Goal: Answer question/provide support: Share knowledge or assist other users

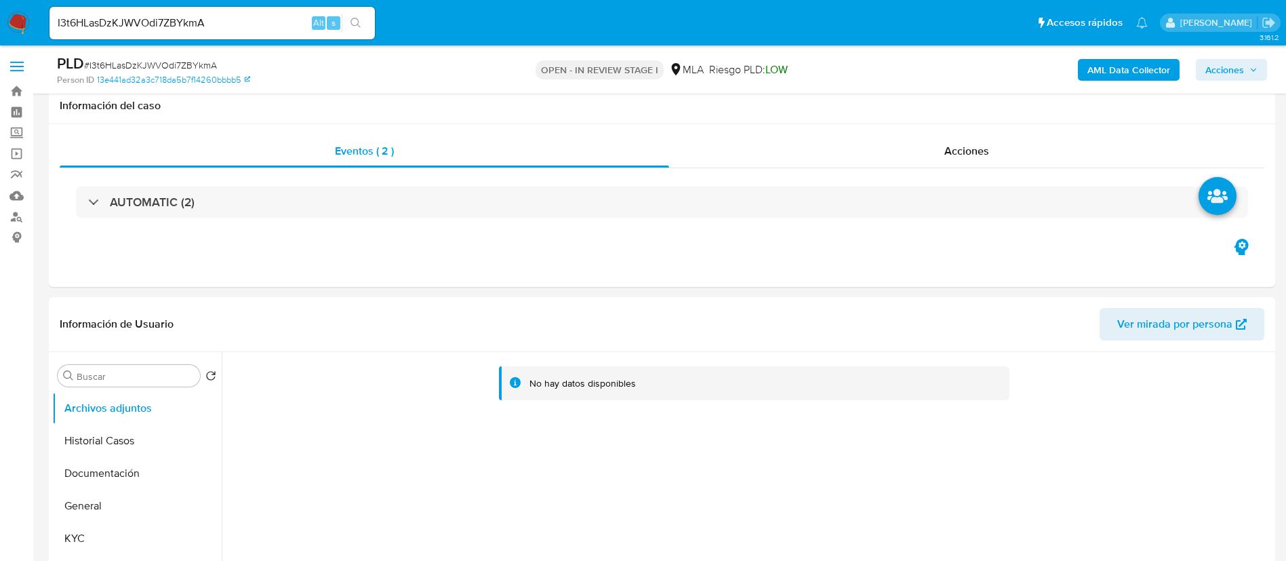
select select "10"
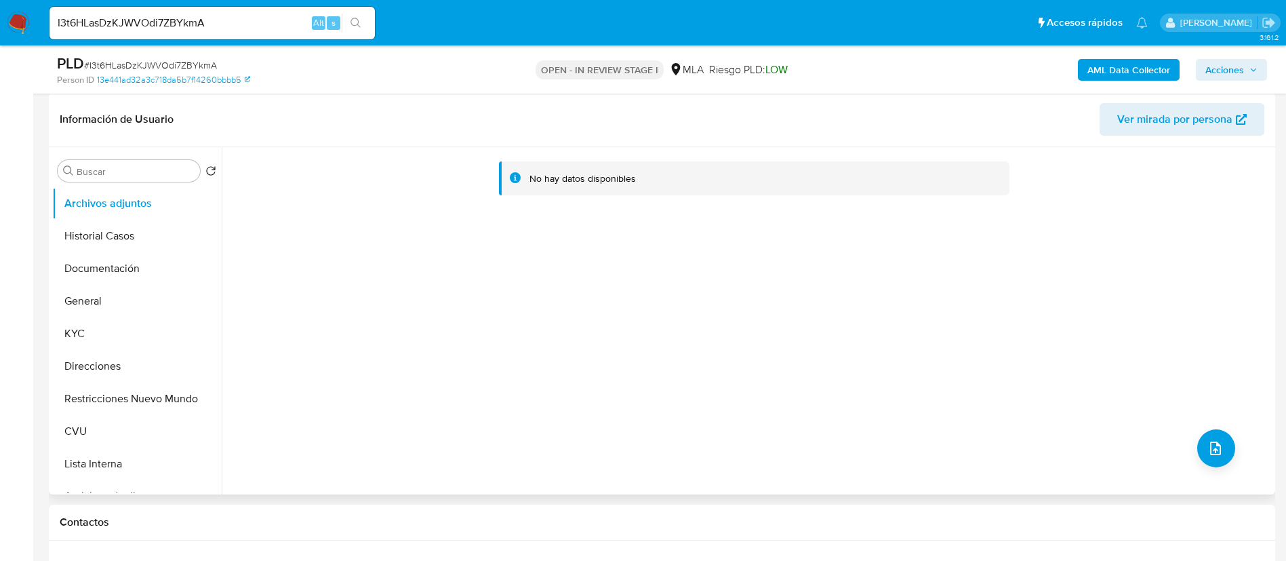
scroll to position [203, 0]
click at [104, 338] on button "KYC" at bounding box center [131, 335] width 159 height 33
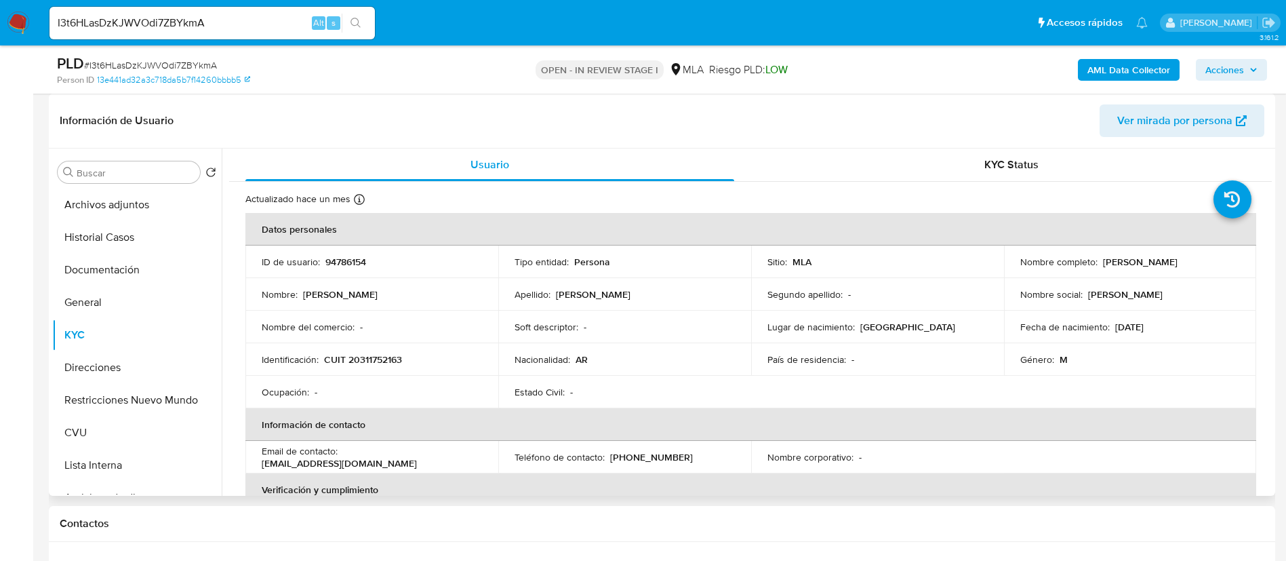
click at [351, 262] on p "94786154" at bounding box center [346, 262] width 41 height 12
copy p "94786154"
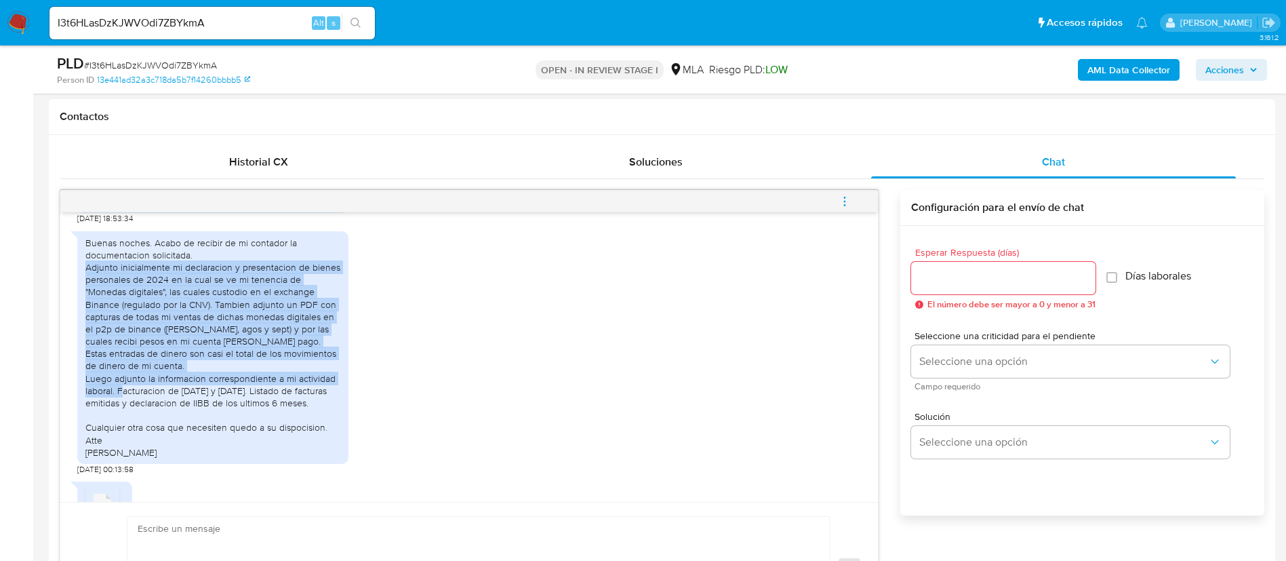
scroll to position [873, 0]
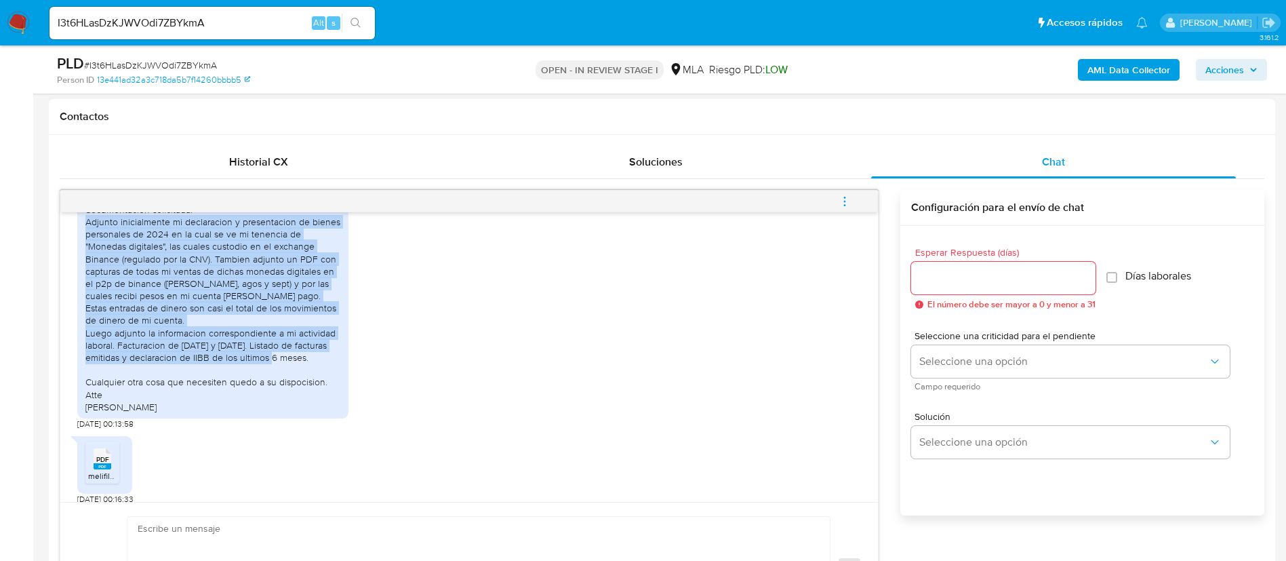
drag, startPoint x: 87, startPoint y: 351, endPoint x: 331, endPoint y: 379, distance: 245.7
click at [331, 379] on div "Buenas noches. Acabo de recibir de mi contador la documentacion solicitada. Adj…" at bounding box center [212, 302] width 255 height 222
copy div "Adjunto inicialmente mi declaracion y presentacion de bienes personales de 2024…"
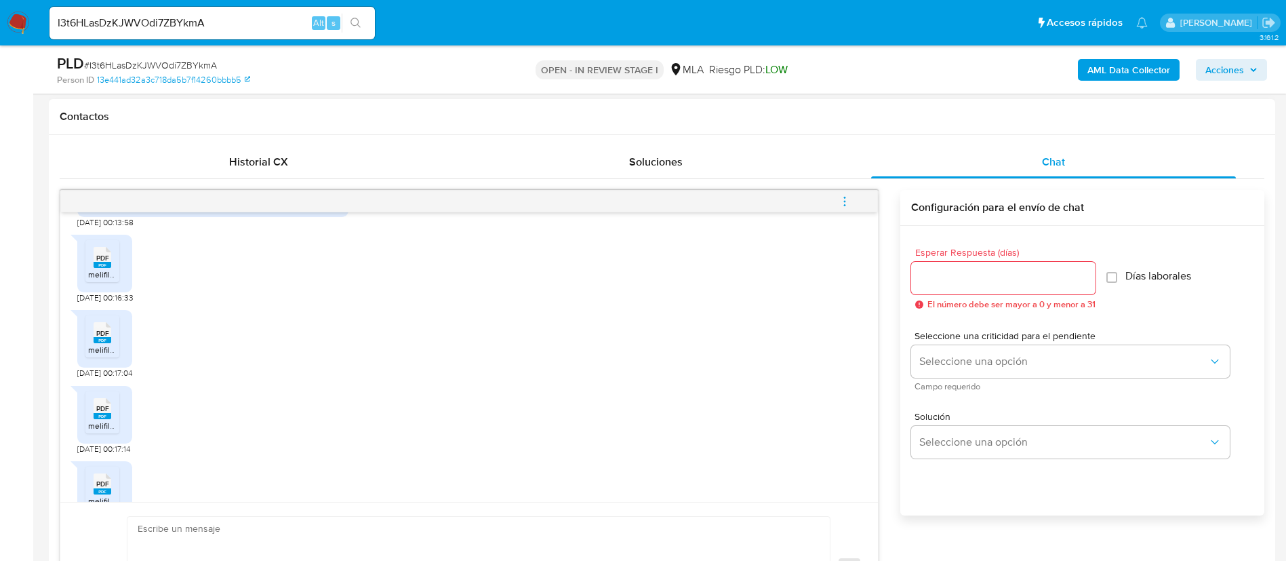
scroll to position [1076, 0]
click at [111, 267] on div "PDF PDF" at bounding box center [102, 254] width 28 height 26
click at [104, 341] on rect at bounding box center [103, 338] width 18 height 6
click at [103, 416] on icon at bounding box center [103, 405] width 18 height 21
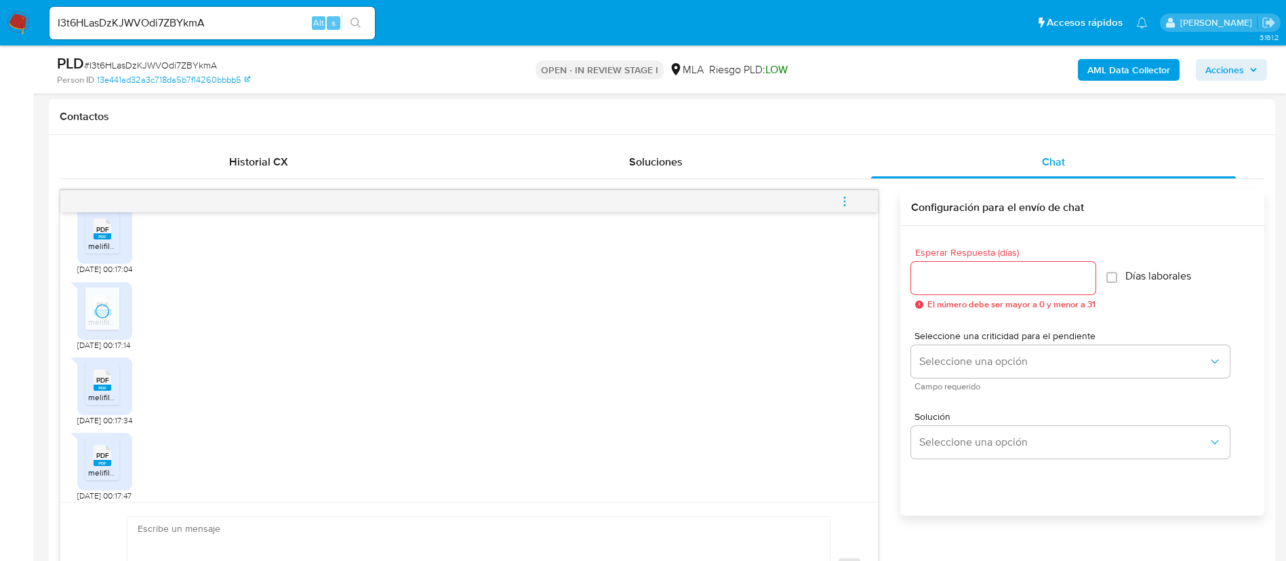
click at [104, 392] on icon "PDF" at bounding box center [103, 380] width 18 height 24
click at [109, 459] on div "PDF PDF melifile1475198945414547678.pdf" at bounding box center [104, 462] width 55 height 58
click at [100, 460] on span "PDF" at bounding box center [102, 455] width 13 height 9
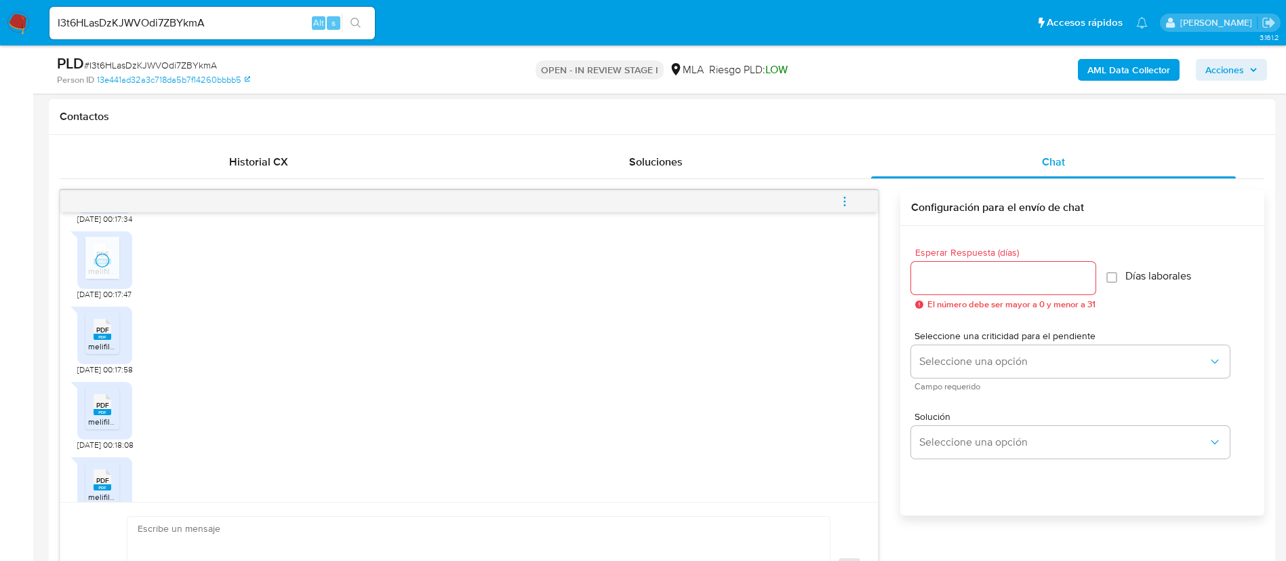
scroll to position [1381, 0]
click at [102, 332] on span "PDF" at bounding box center [102, 327] width 13 height 9
click at [96, 408] on span "PDF" at bounding box center [102, 403] width 13 height 9
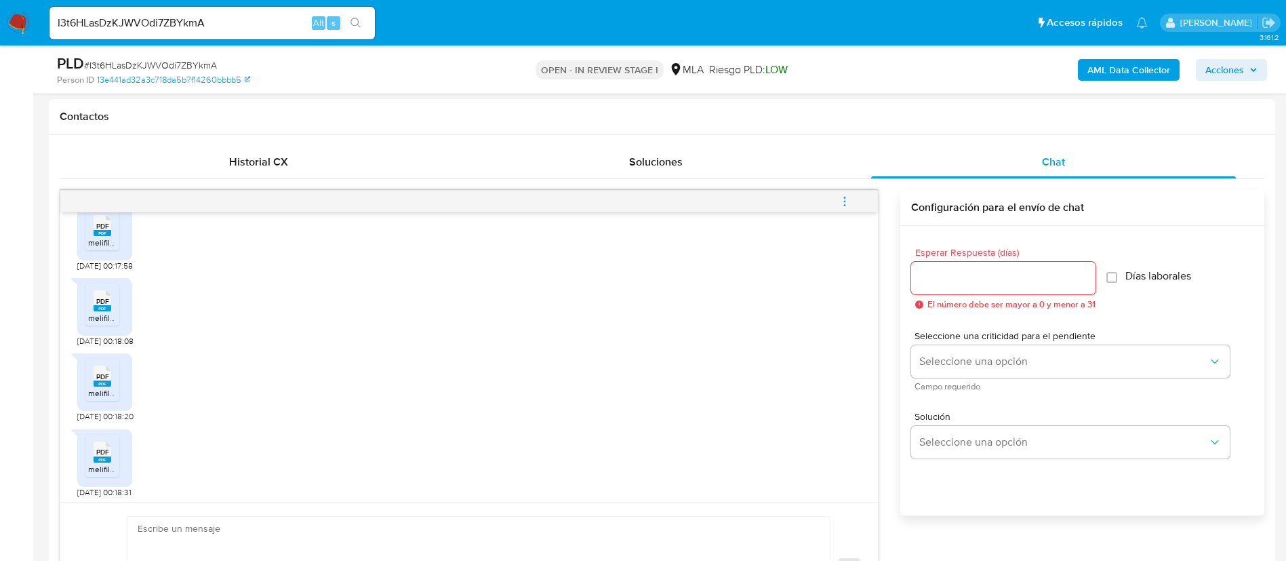
click at [97, 387] on rect at bounding box center [103, 383] width 18 height 6
click at [102, 475] on span "melifile4478127581412759515.pdf" at bounding box center [148, 469] width 120 height 12
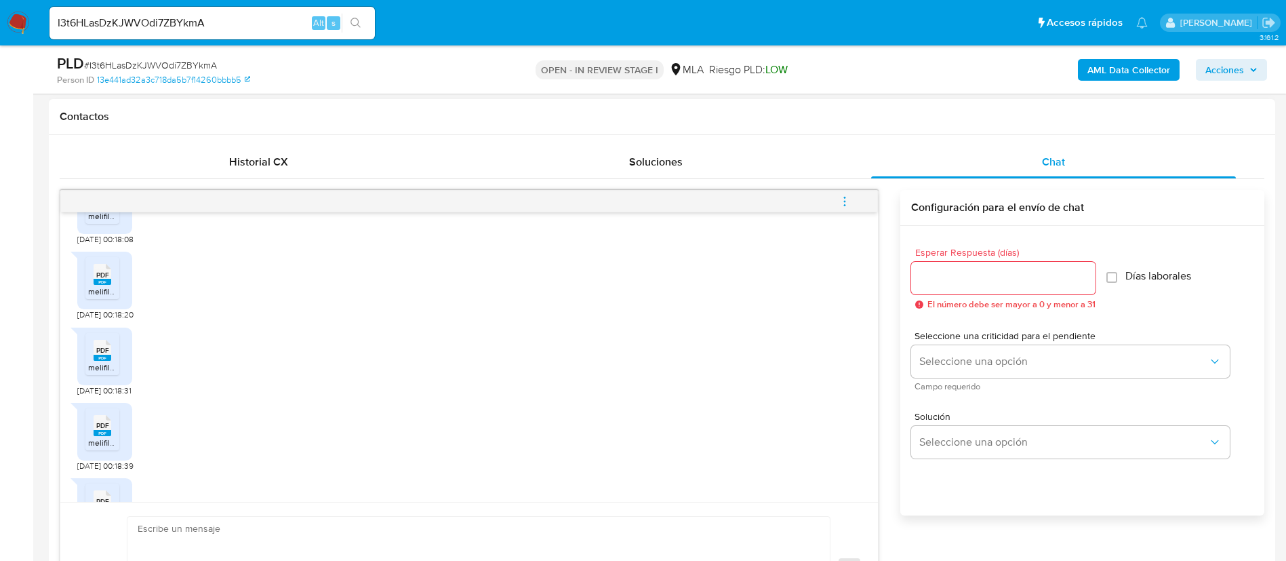
scroll to position [1687, 0]
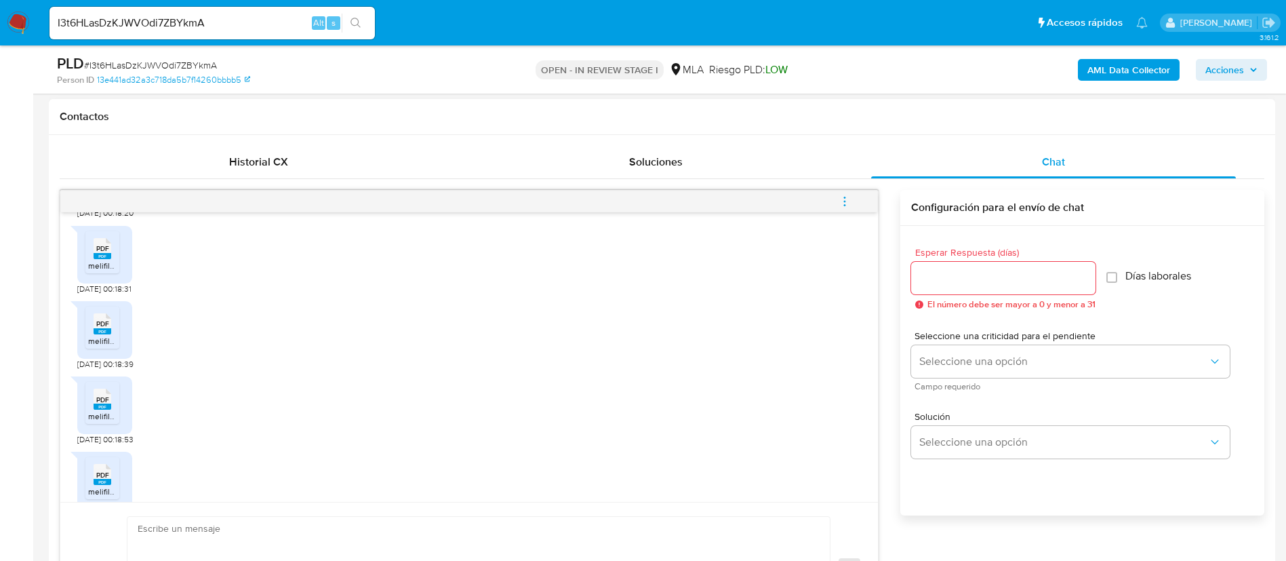
drag, startPoint x: 104, startPoint y: 327, endPoint x: 107, endPoint y: 351, distance: 24.0
click at [104, 327] on div "PDF PDF melifile7882028516187934969.pdf" at bounding box center [104, 330] width 55 height 58
click at [107, 334] on rect at bounding box center [103, 331] width 18 height 6
click at [107, 424] on li "PDF PDF melifile4565792902056817232.pdf" at bounding box center [102, 403] width 34 height 42
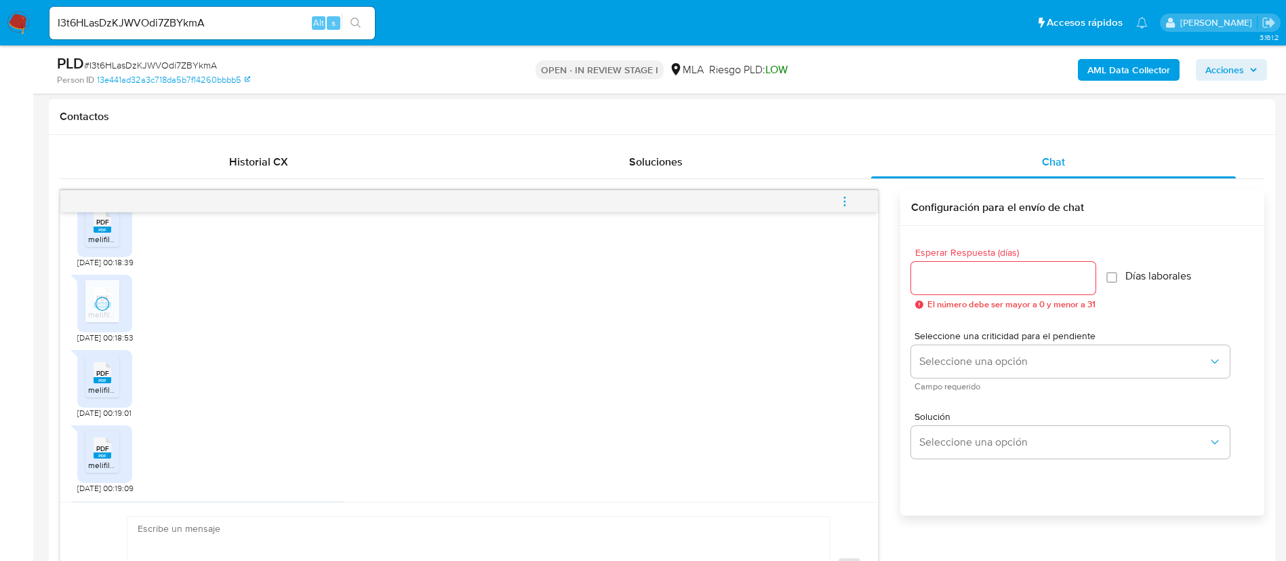
scroll to position [1890, 0]
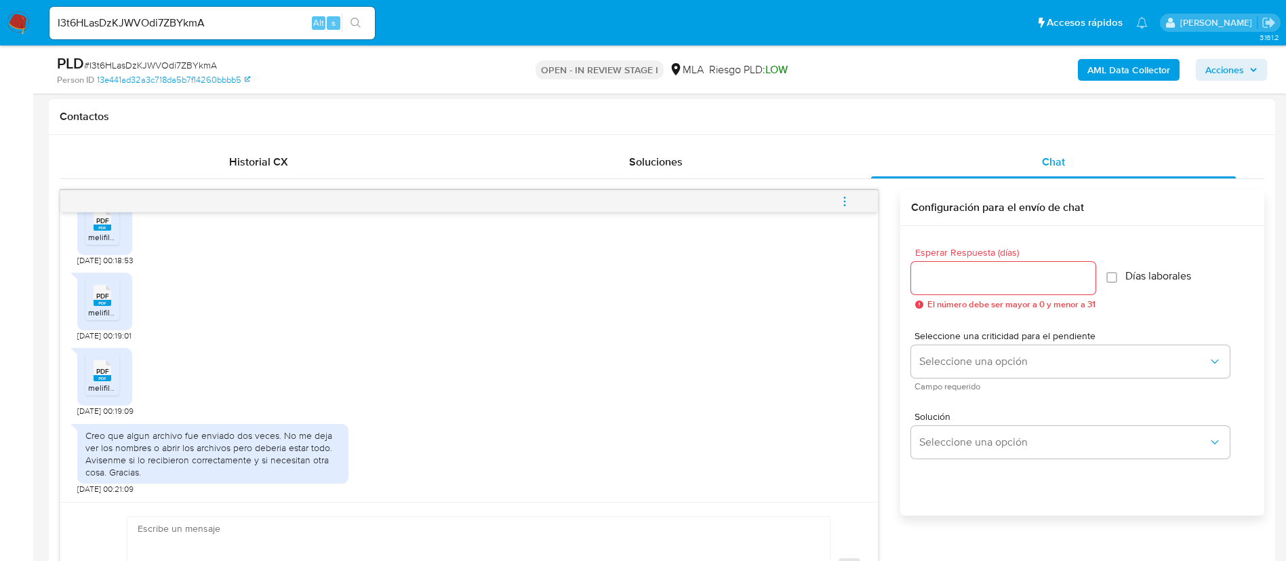
click at [101, 309] on span "melifile3485776818509732292.pdf" at bounding box center [151, 313] width 126 height 12
click at [105, 357] on div "PDF PDF" at bounding box center [102, 369] width 28 height 26
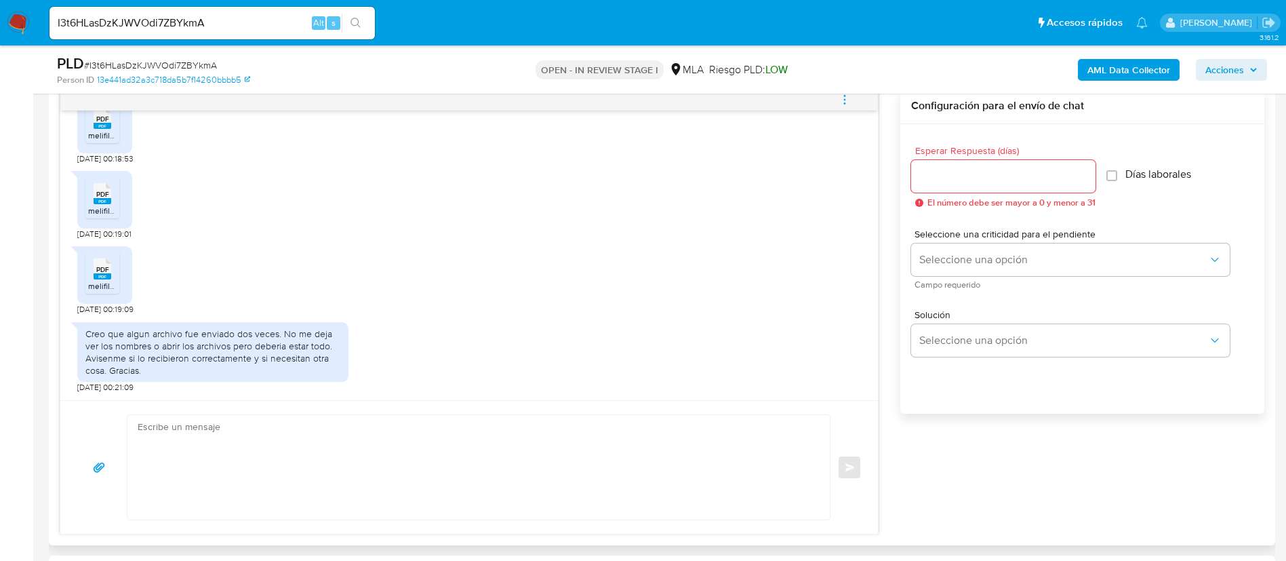
scroll to position [814, 0]
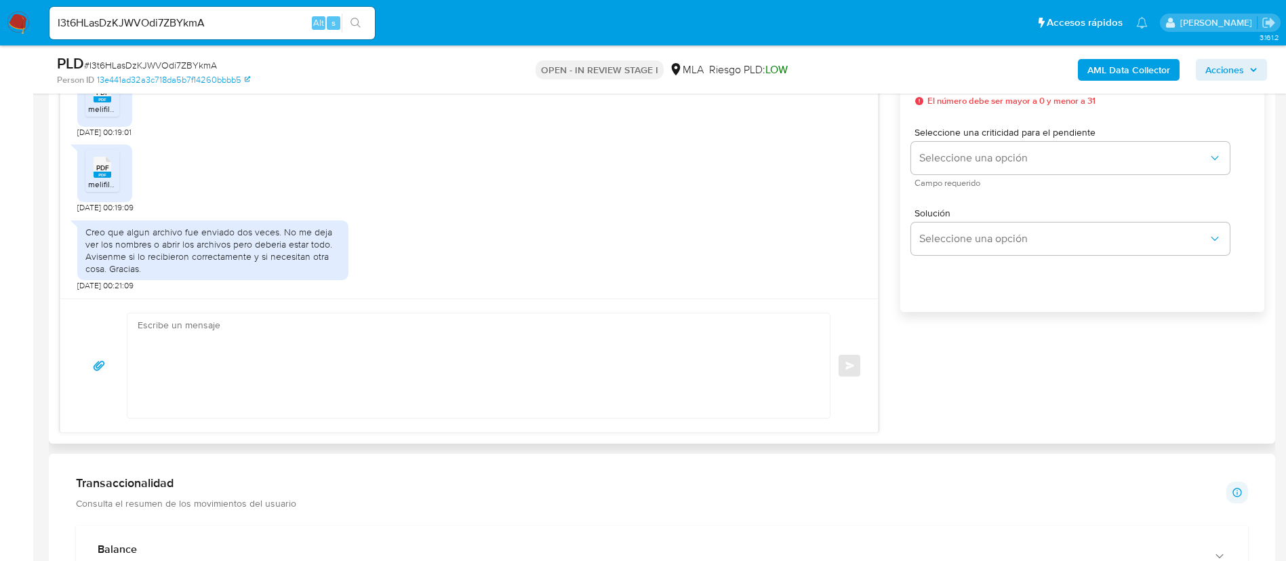
click at [705, 328] on textarea at bounding box center [475, 365] width 675 height 104
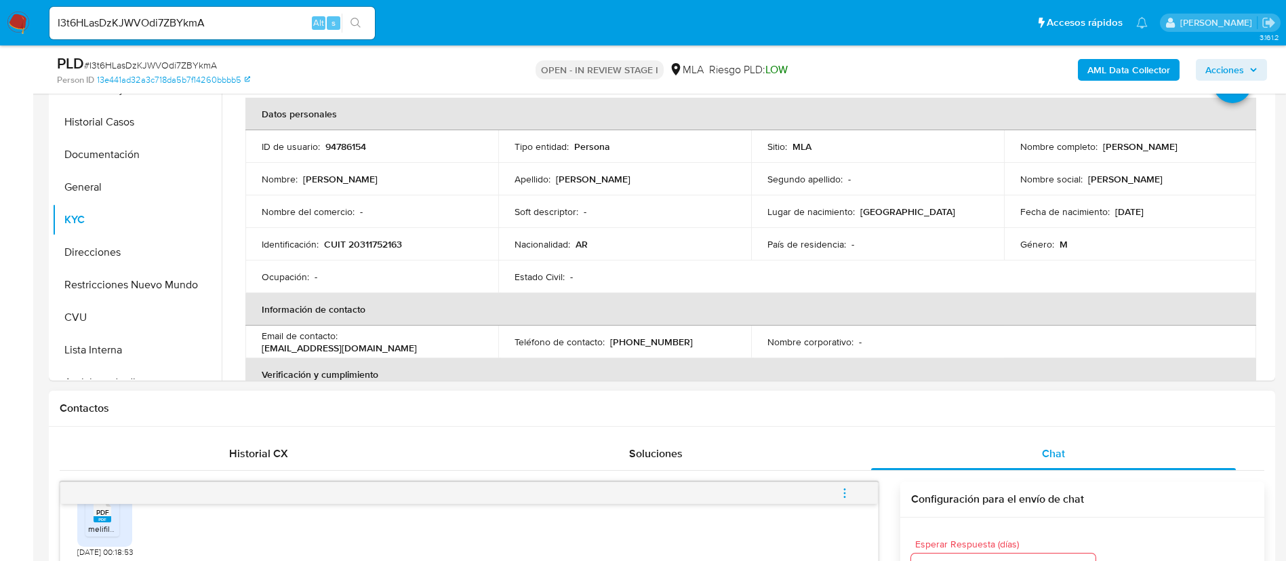
scroll to position [712, 0]
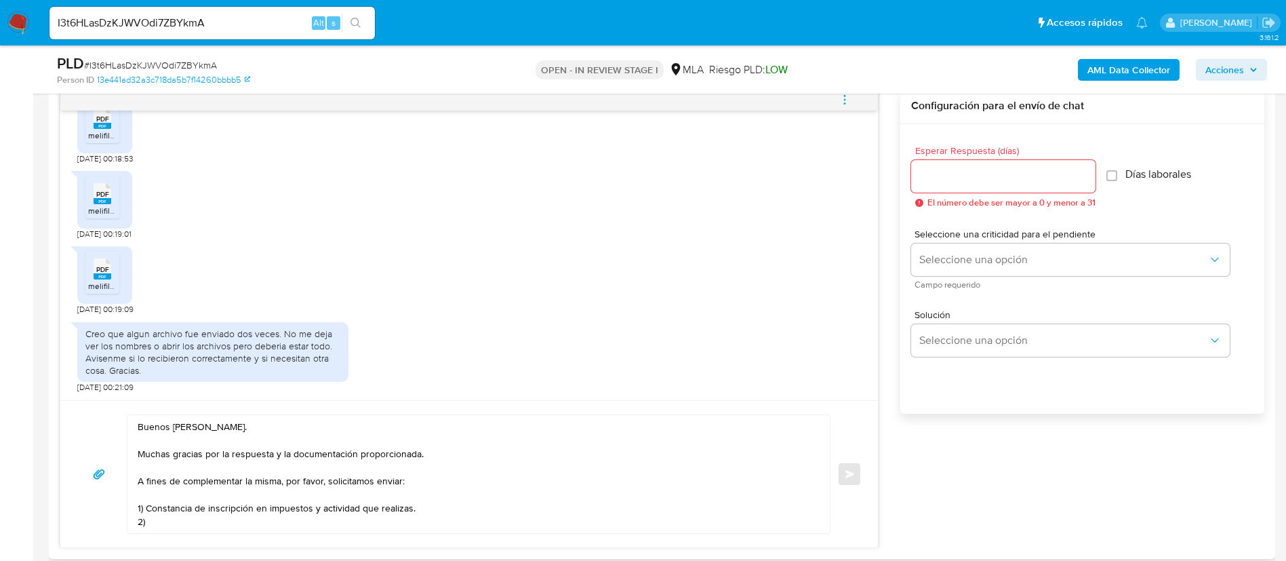
click at [165, 526] on textarea "Buenos días, Matias. Muchas gracias por la respuesta y la documentación proporc…" at bounding box center [475, 474] width 675 height 118
paste textarea "Certificación contable de ingresos legalizada ante el Consejo Profesional de Ci…"
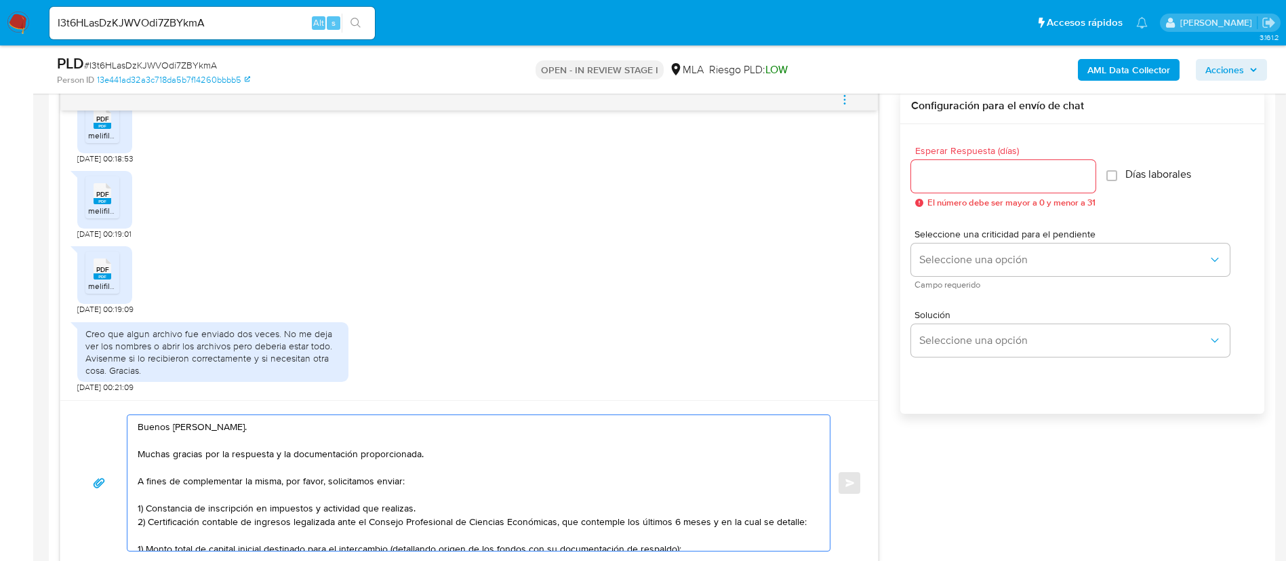
scroll to position [100, 0]
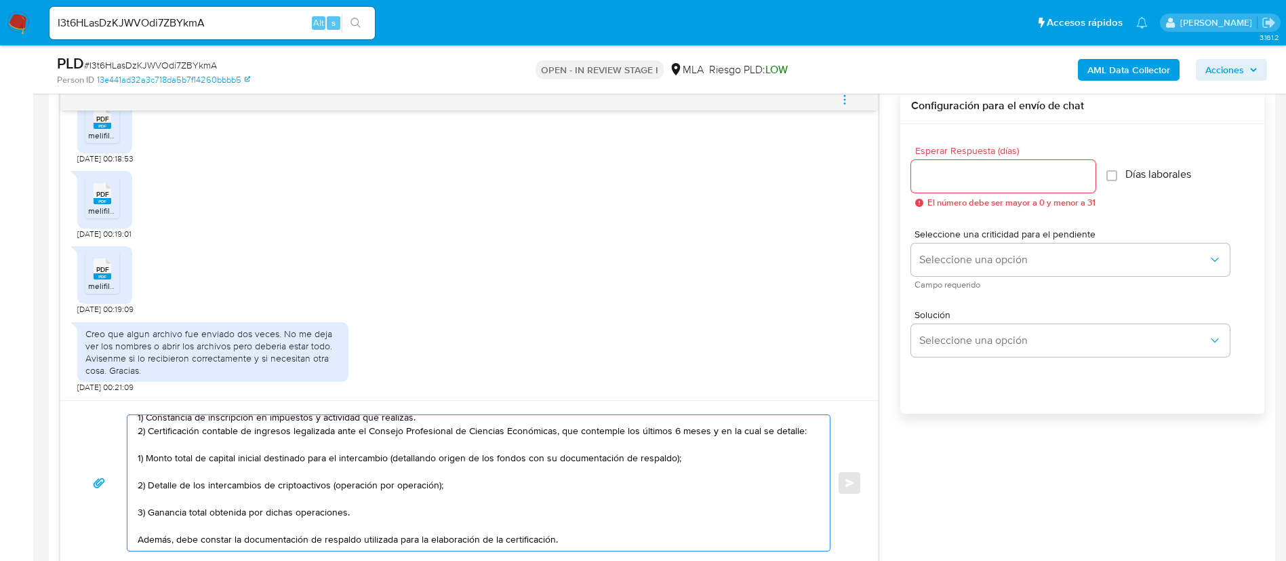
click at [233, 448] on textarea "Buenos días, Matias. Muchas gracias por la respuesta y la documentación proporc…" at bounding box center [475, 483] width 675 height 136
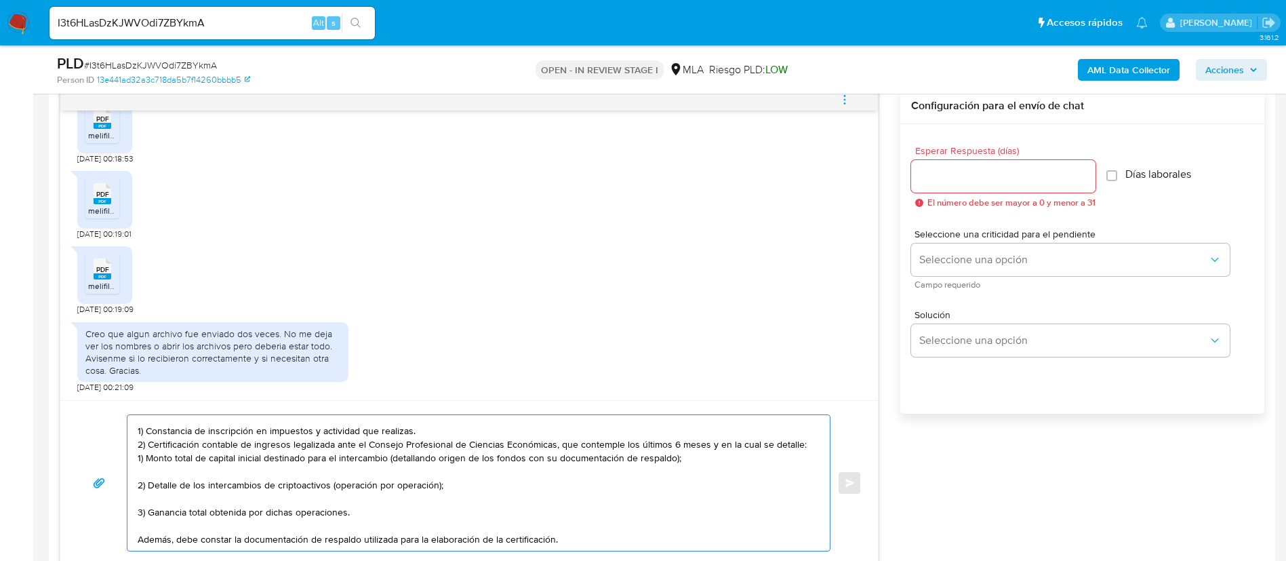
click at [145, 475] on textarea "Buenos días, Matias. Muchas gracias por la respuesta y la documentación proporc…" at bounding box center [475, 483] width 675 height 136
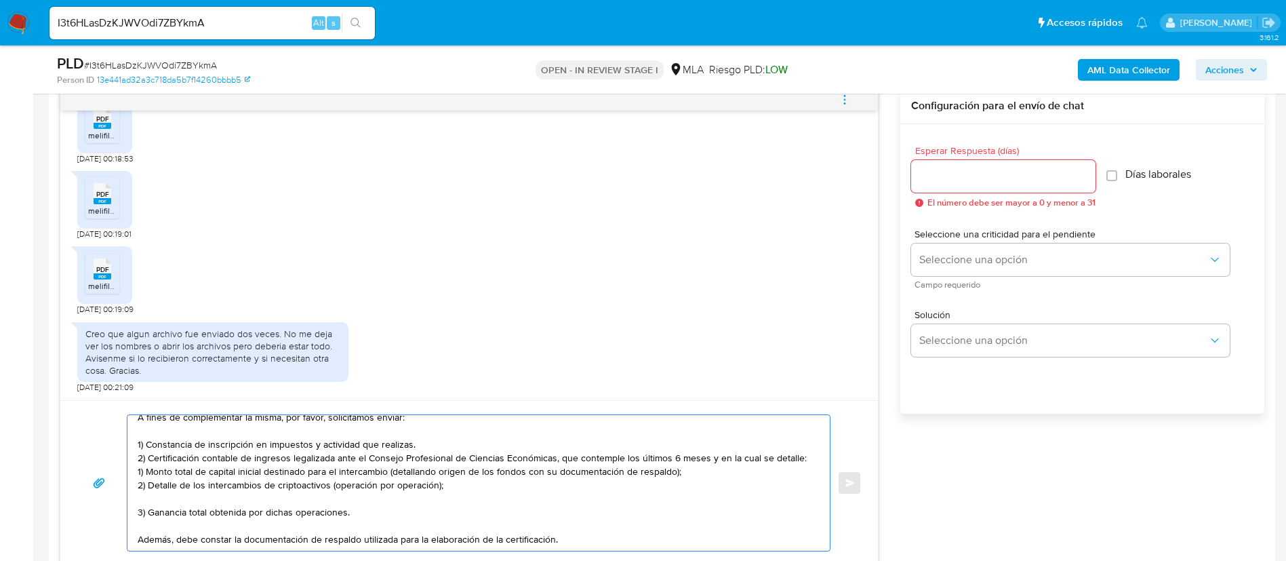
scroll to position [77, 0]
click at [146, 505] on textarea "Buenos días, Matias. Muchas gracias por la respuesta y la documentación proporc…" at bounding box center [475, 483] width 675 height 136
click at [156, 500] on textarea "Buenos días, Matias. Muchas gracias por la respuesta y la documentación proporc…" at bounding box center [475, 483] width 675 height 136
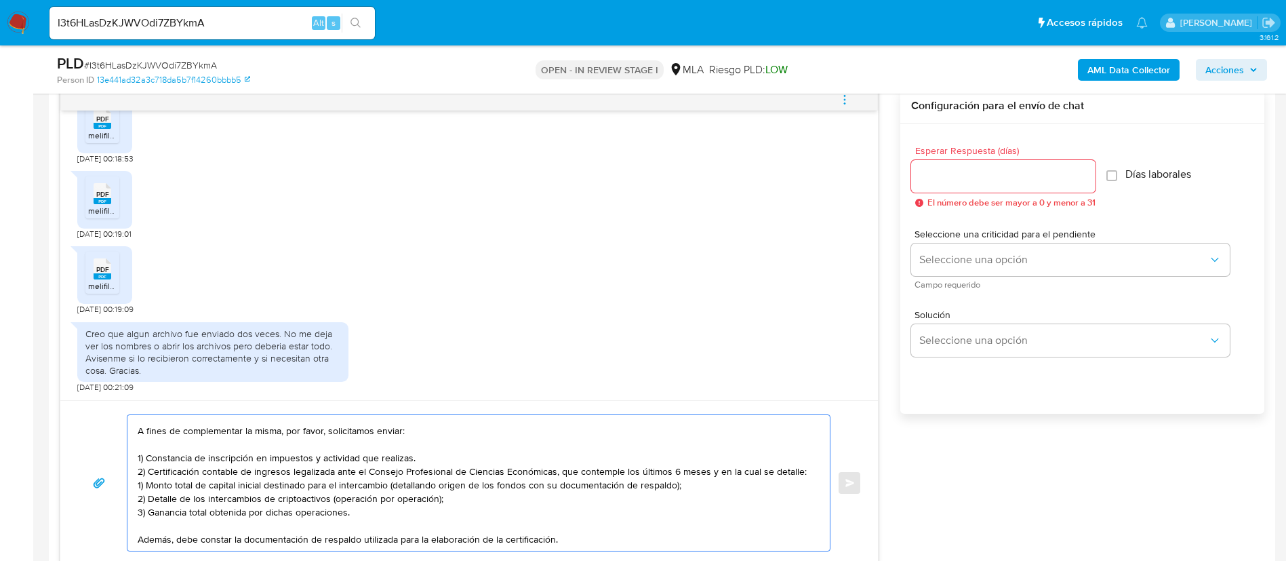
click at [155, 521] on textarea "Buenos días, Matias. Muchas gracias por la respuesta y la documentación proporc…" at bounding box center [475, 483] width 675 height 136
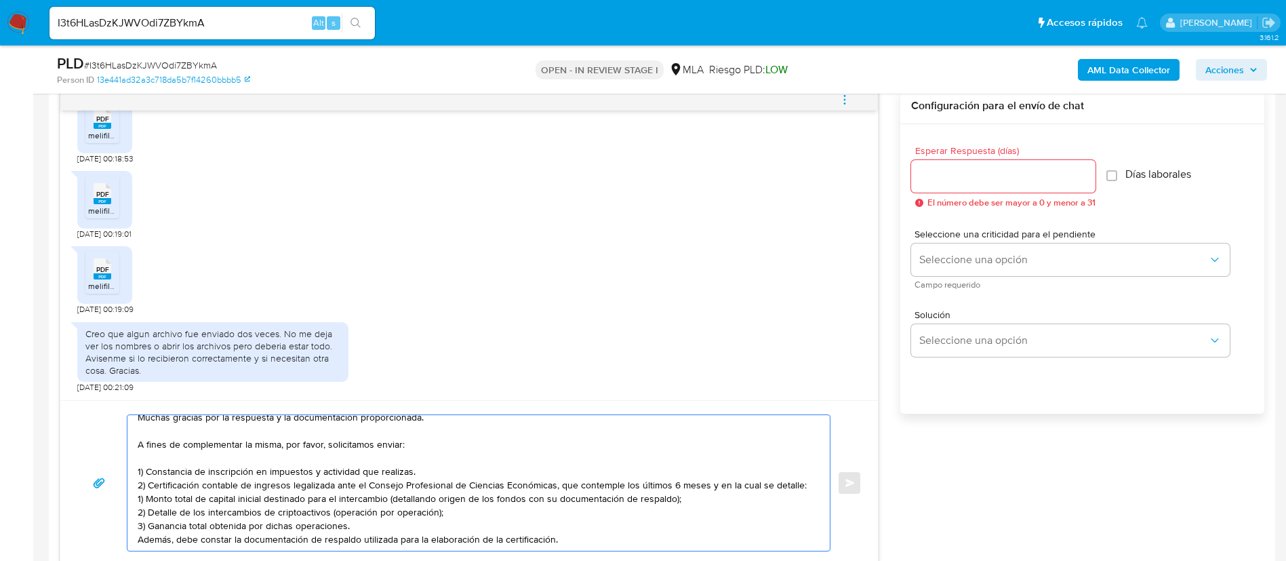
scroll to position [50, 0]
click at [138, 500] on textarea "Buenos días, Matias. Muchas gracias por la respuesta y la documentación proporc…" at bounding box center [475, 483] width 675 height 136
click at [140, 518] on textarea "Buenos días, Matias. Muchas gracias por la respuesta y la documentación proporc…" at bounding box center [475, 483] width 675 height 136
click at [144, 519] on textarea "Buenos días, Matias. Muchas gracias por la respuesta y la documentación proporc…" at bounding box center [475, 483] width 675 height 136
click at [135, 512] on div "Buenos días, Matias. Muchas gracias por la respuesta y la documentación proporc…" at bounding box center [475, 483] width 696 height 136
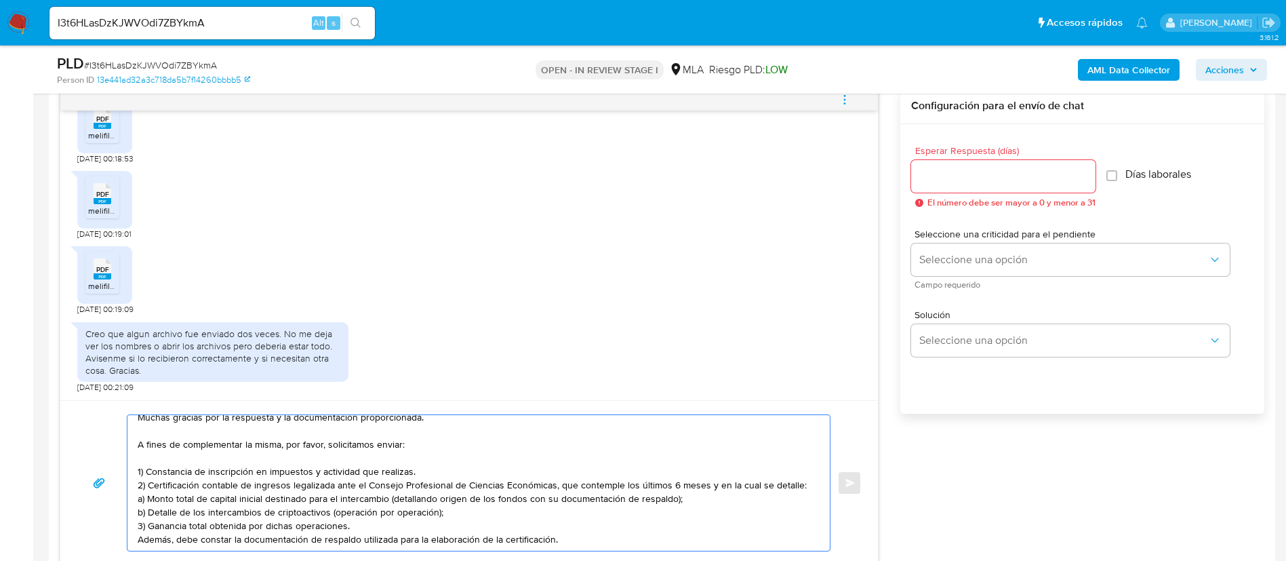
click at [137, 521] on div "Buenos días, Matias. Muchas gracias por la respuesta y la documentación proporc…" at bounding box center [475, 483] width 696 height 136
click at [569, 534] on textarea "Buenos días, Matias. Muchas gracias por la respuesta y la documentación proporc…" at bounding box center [475, 483] width 675 height 136
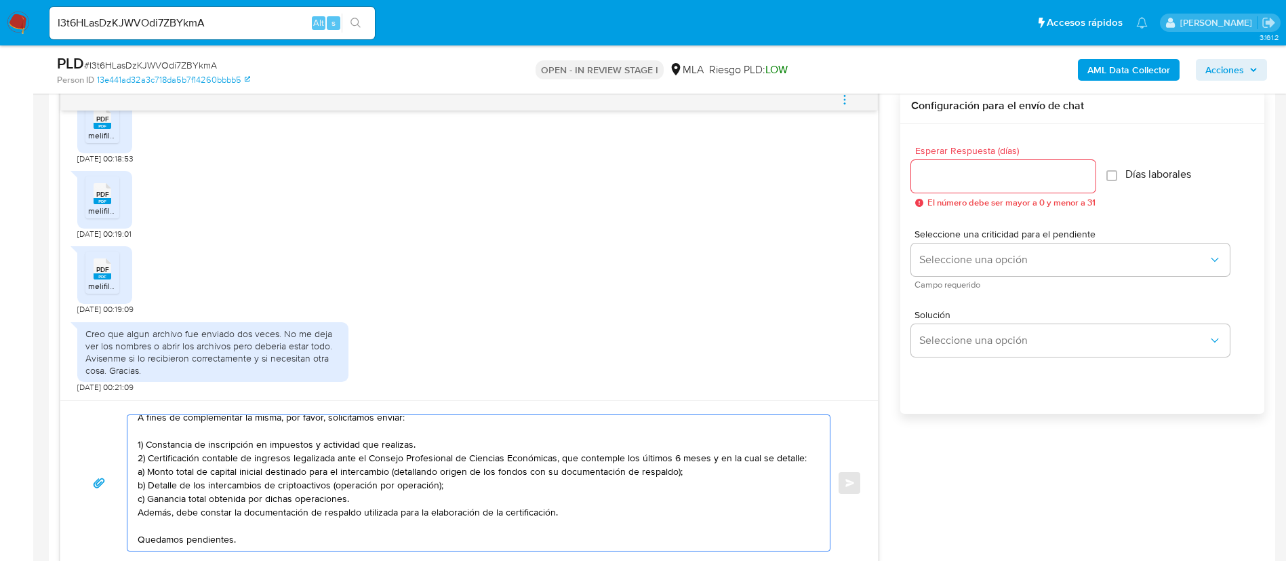
type textarea "Buenos días, Matias. Muchas gracias por la respuesta y la documentación proporc…"
click at [1015, 183] on input "Esperar Respuesta (días)" at bounding box center [1003, 176] width 184 height 18
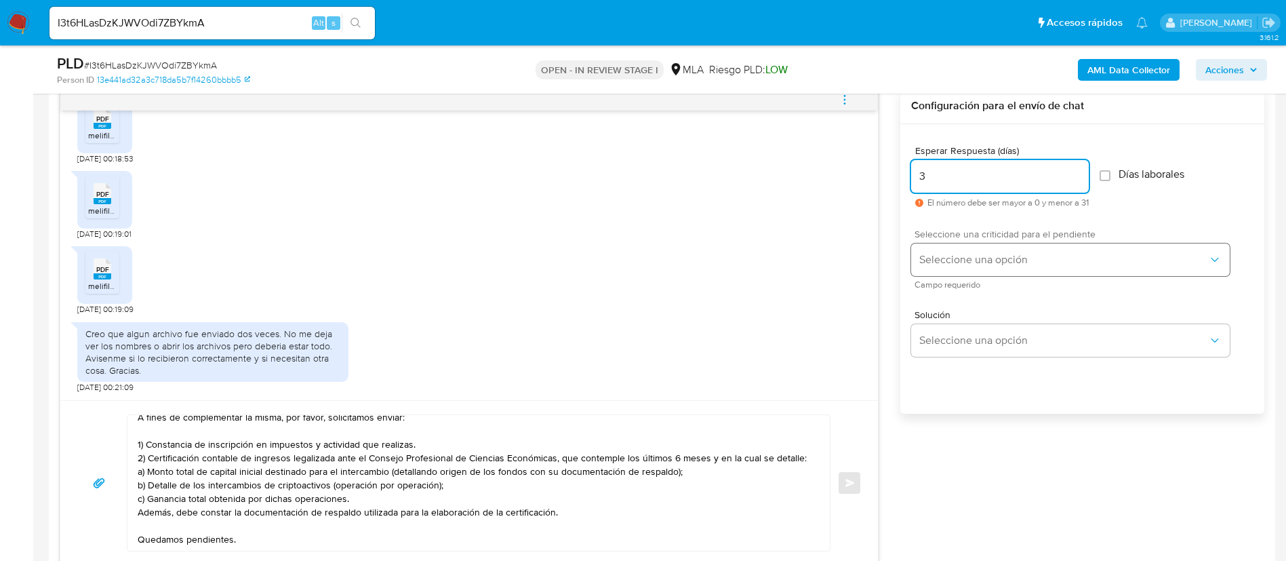
type input "3"
click at [1012, 267] on button "Seleccione una opción" at bounding box center [1070, 259] width 319 height 33
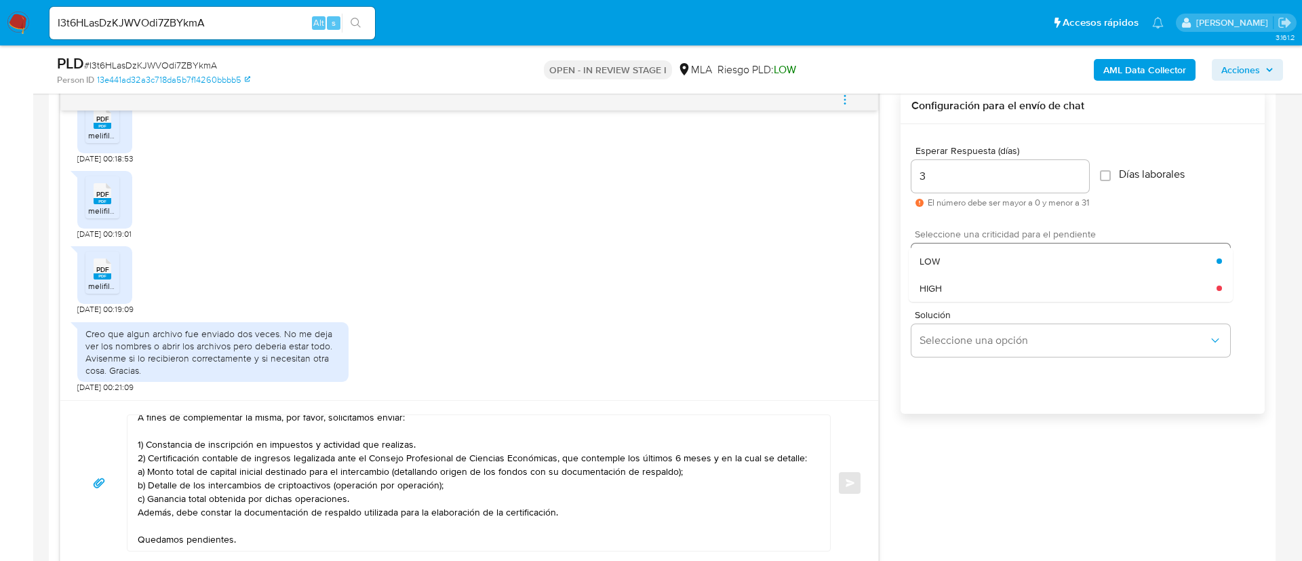
click at [1012, 267] on div "LOW" at bounding box center [1068, 261] width 297 height 27
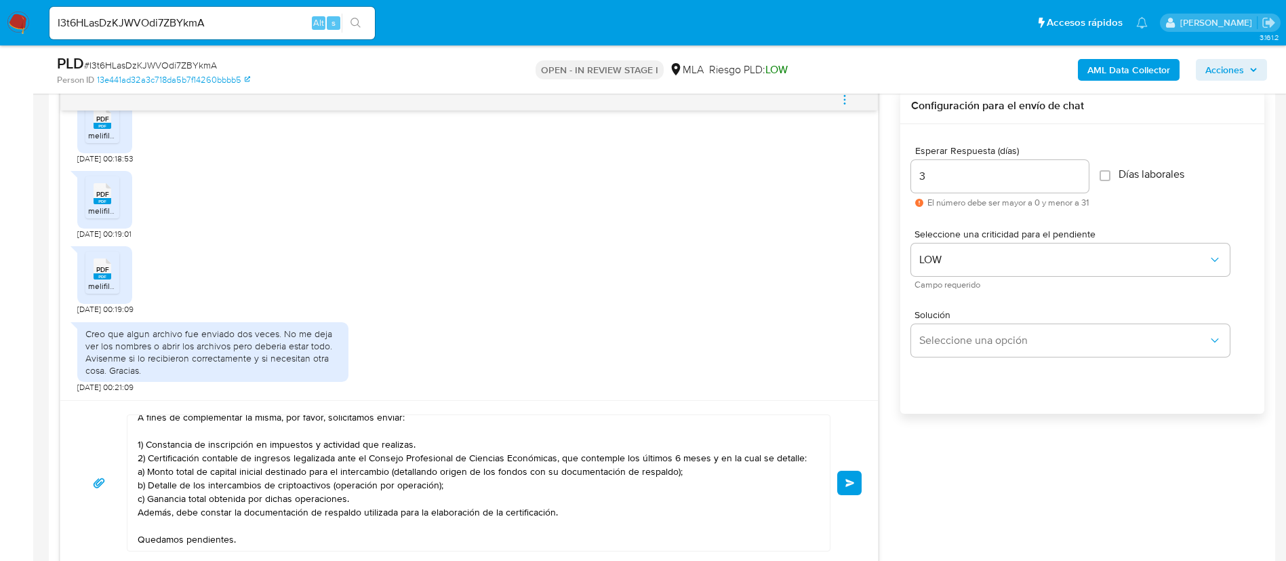
click at [846, 486] on span "Enviar" at bounding box center [850, 483] width 9 height 8
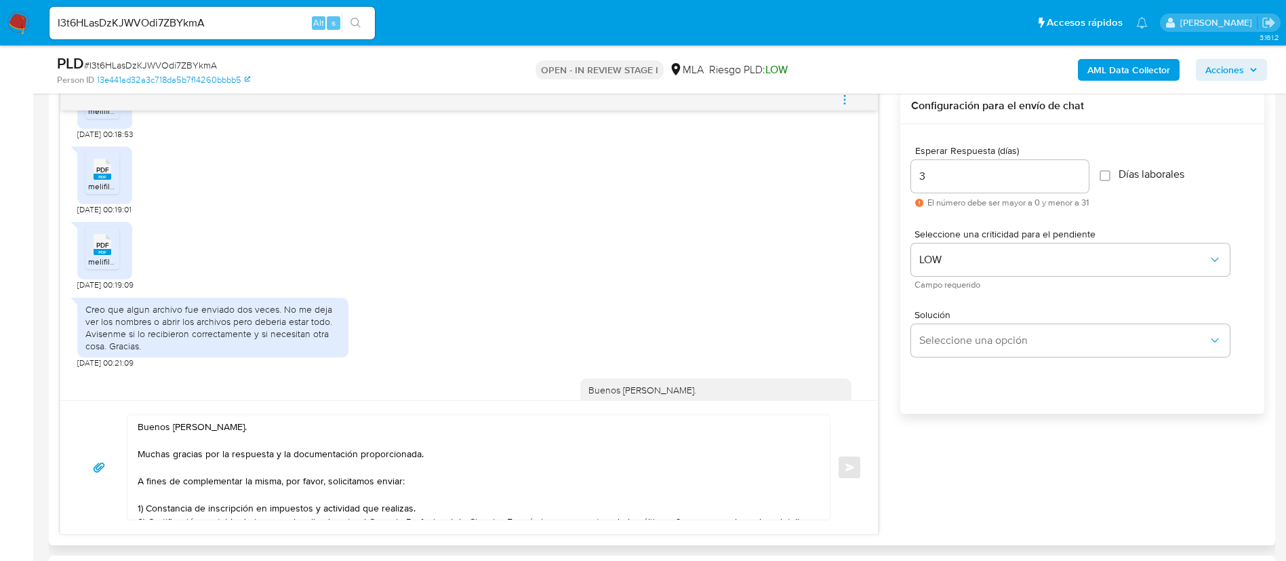
scroll to position [2213, 0]
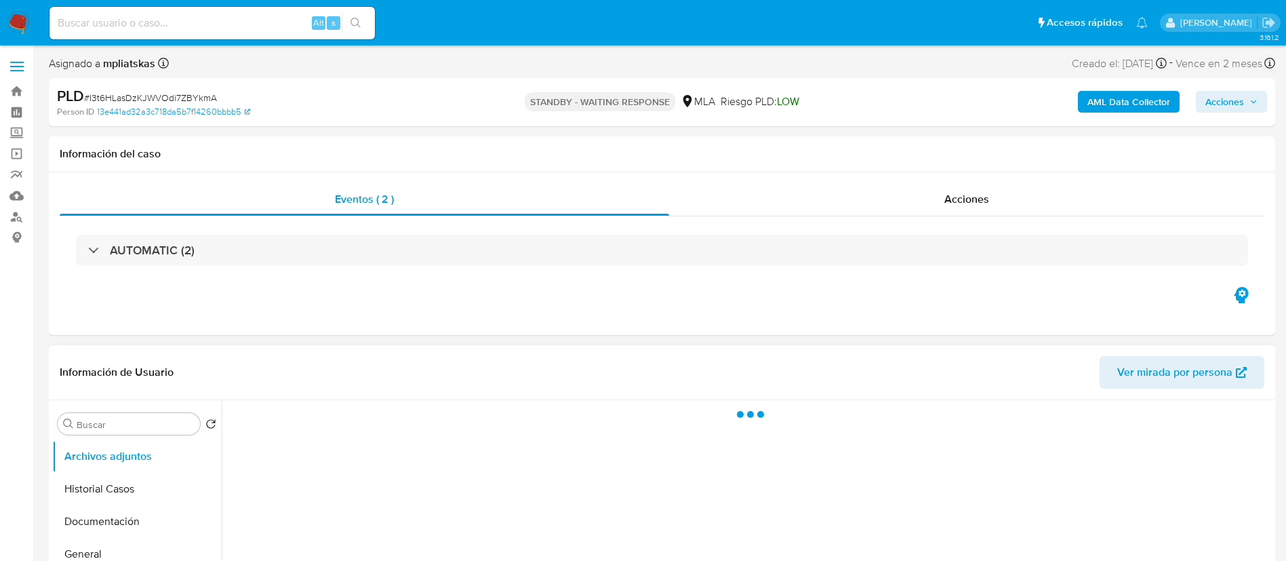
select select "10"
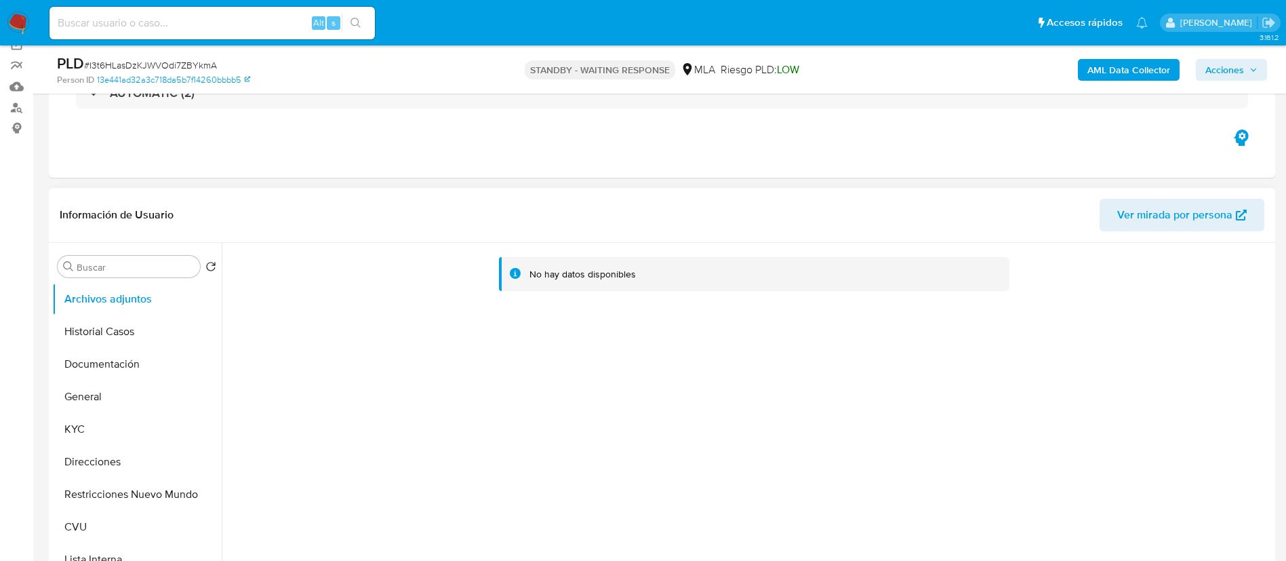
scroll to position [203, 0]
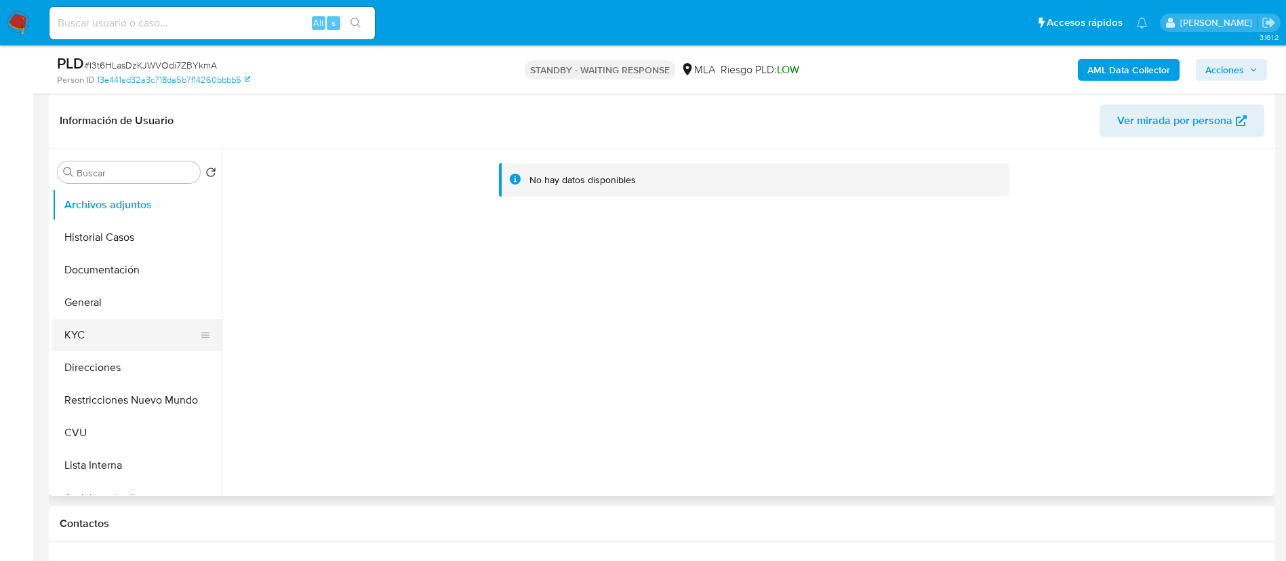
click at [127, 348] on button "KYC" at bounding box center [131, 335] width 159 height 33
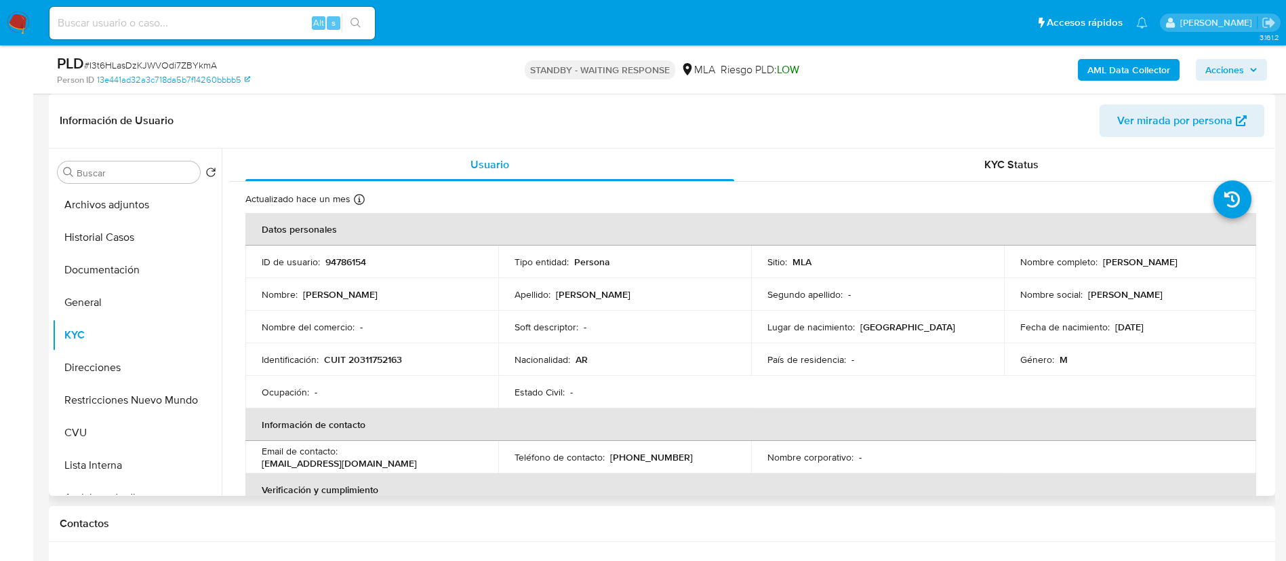
click at [382, 349] on td "Identificación : CUIT 20311752163" at bounding box center [371, 359] width 253 height 33
click at [383, 353] on p "CUIT 20311752163" at bounding box center [363, 359] width 78 height 12
copy p "20311752163"
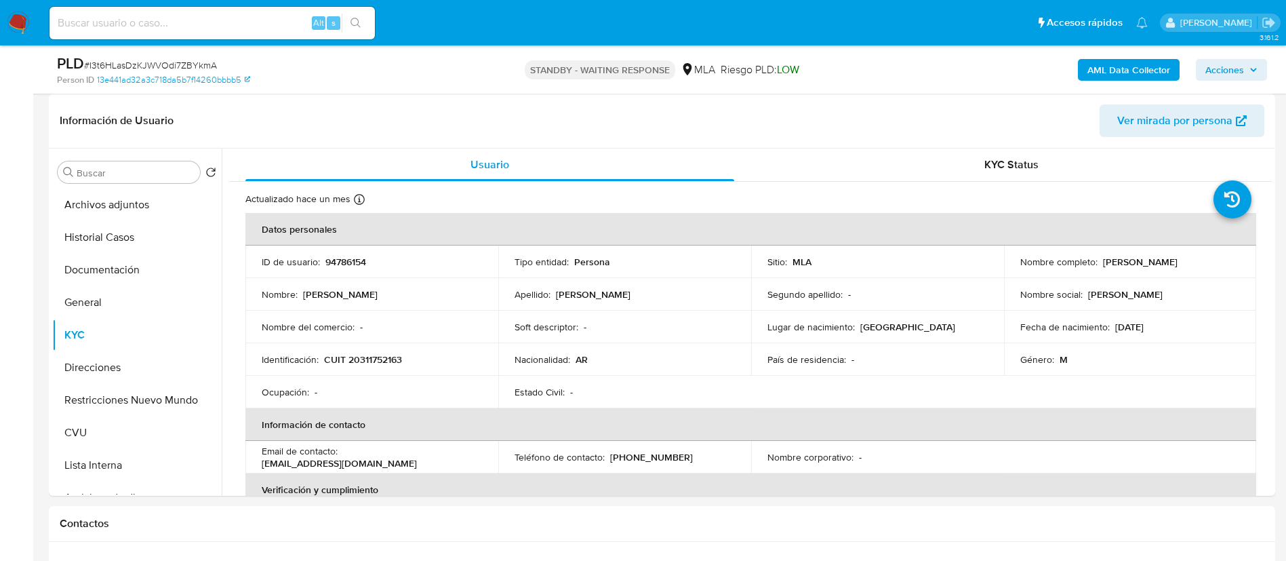
click at [279, 16] on input at bounding box center [213, 23] width 326 height 18
paste input "JLaYlVBknXuPJxDswaiJCWZ1"
type input "JLaYlVBknXuPJxDswaiJCWZ1"
click at [357, 32] on button "search-icon" at bounding box center [356, 23] width 28 height 19
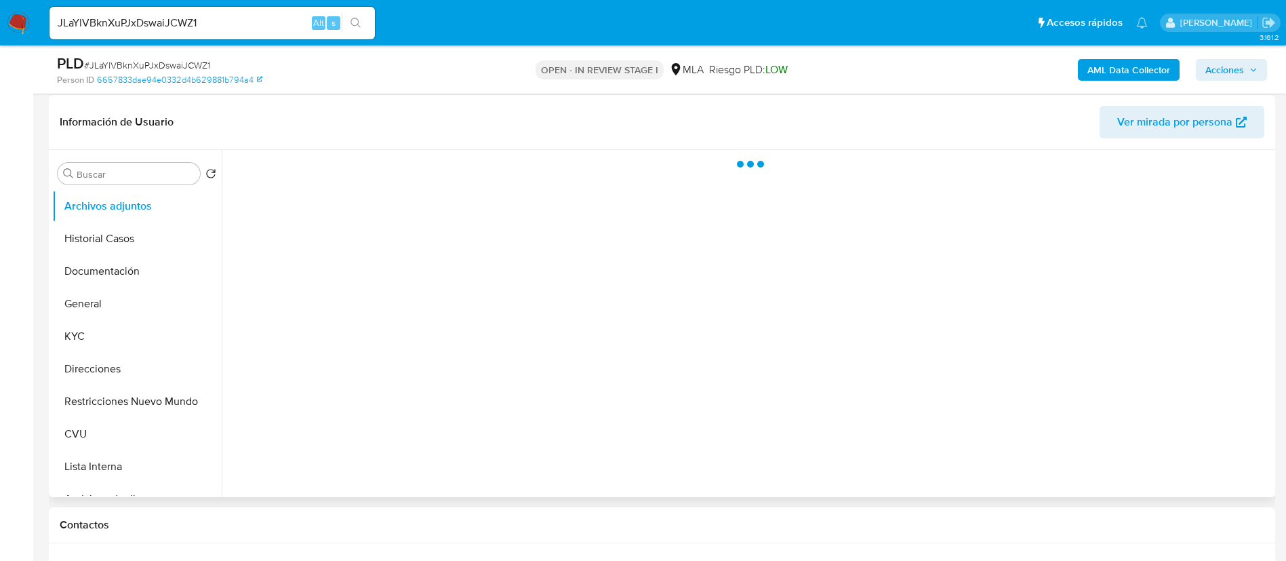
scroll to position [203, 0]
select select "10"
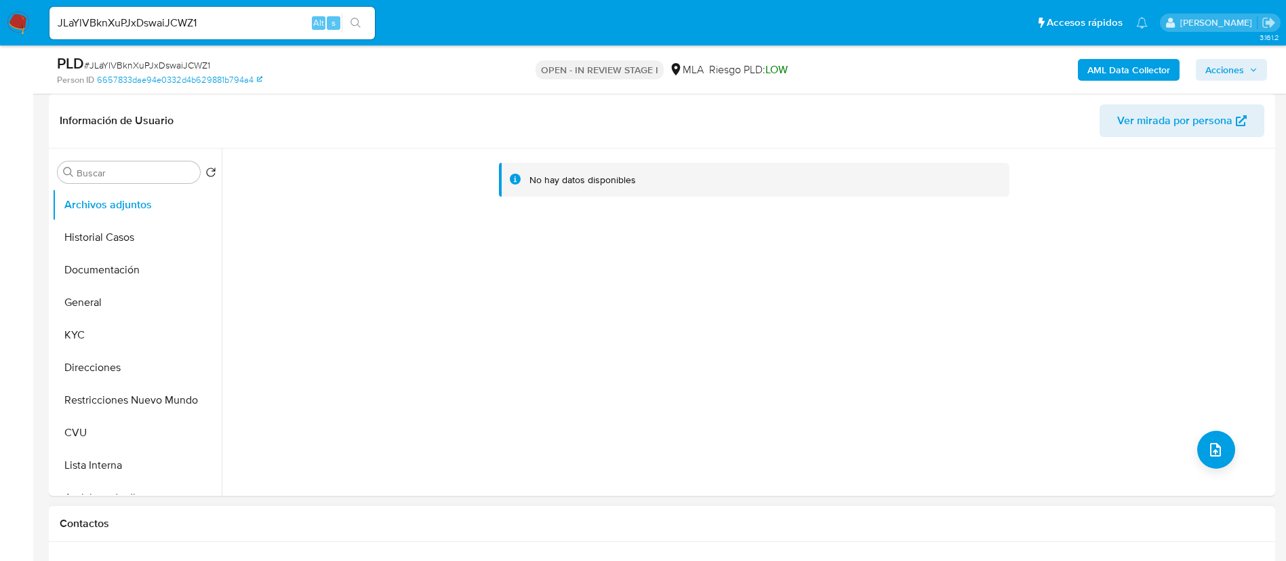
scroll to position [0, 0]
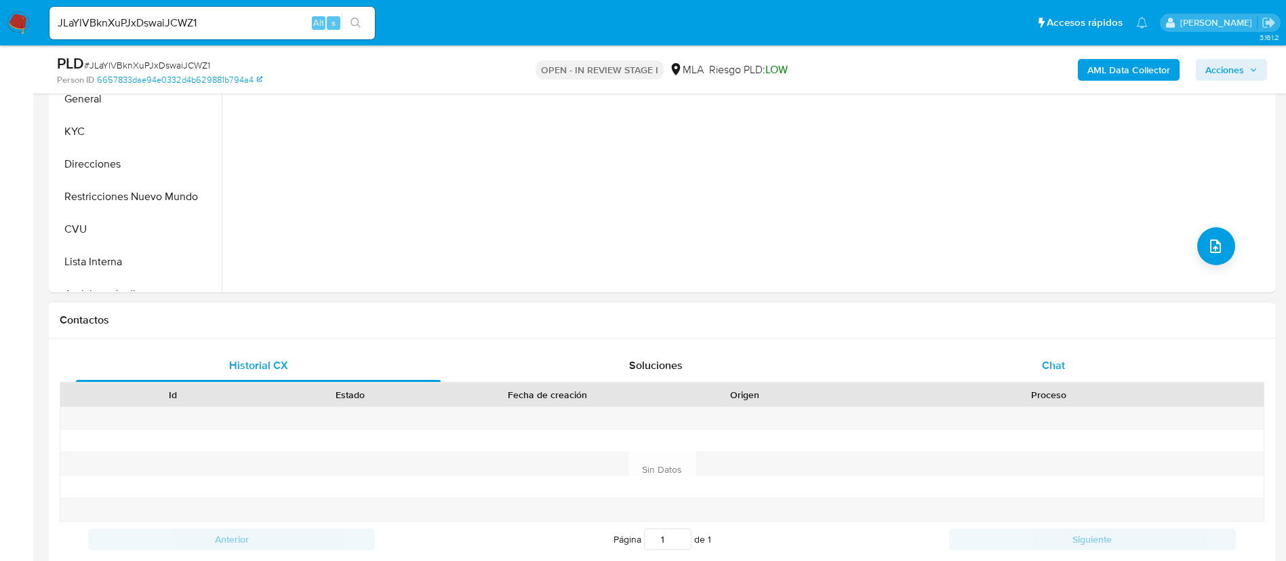
click at [1001, 359] on div "Chat" at bounding box center [1053, 365] width 365 height 33
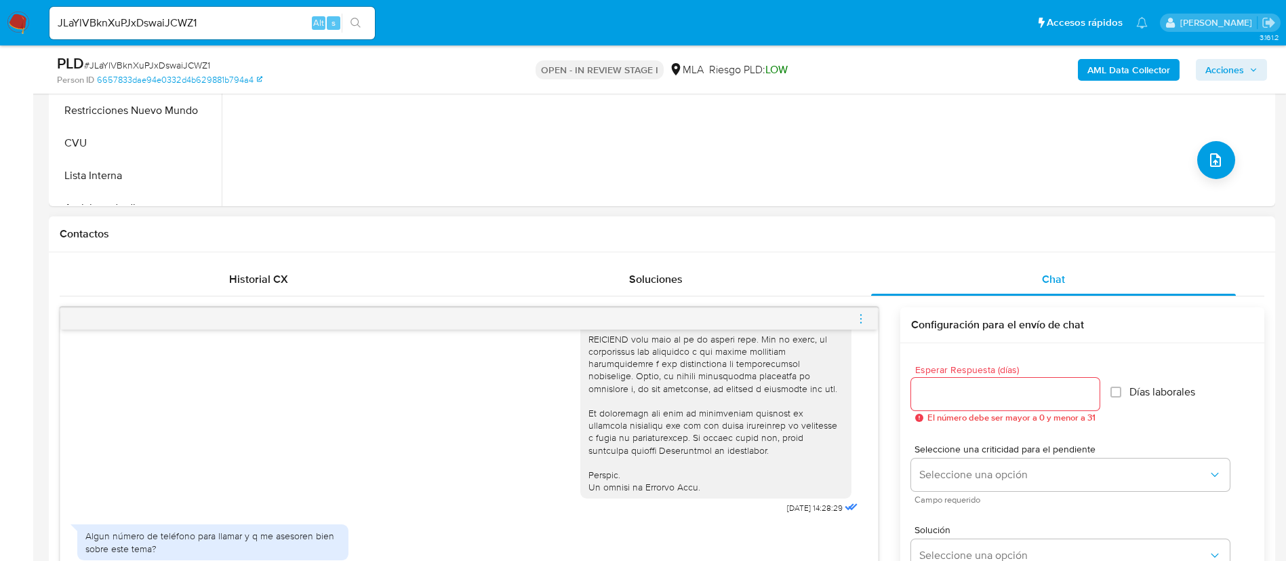
scroll to position [203, 0]
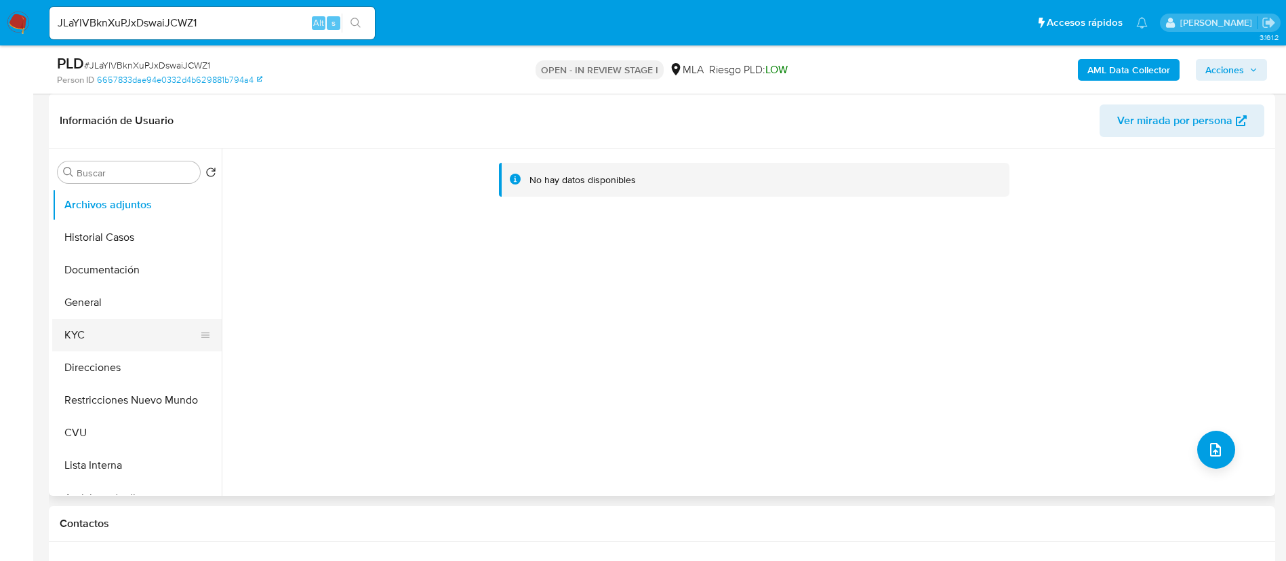
click at [114, 331] on button "KYC" at bounding box center [131, 335] width 159 height 33
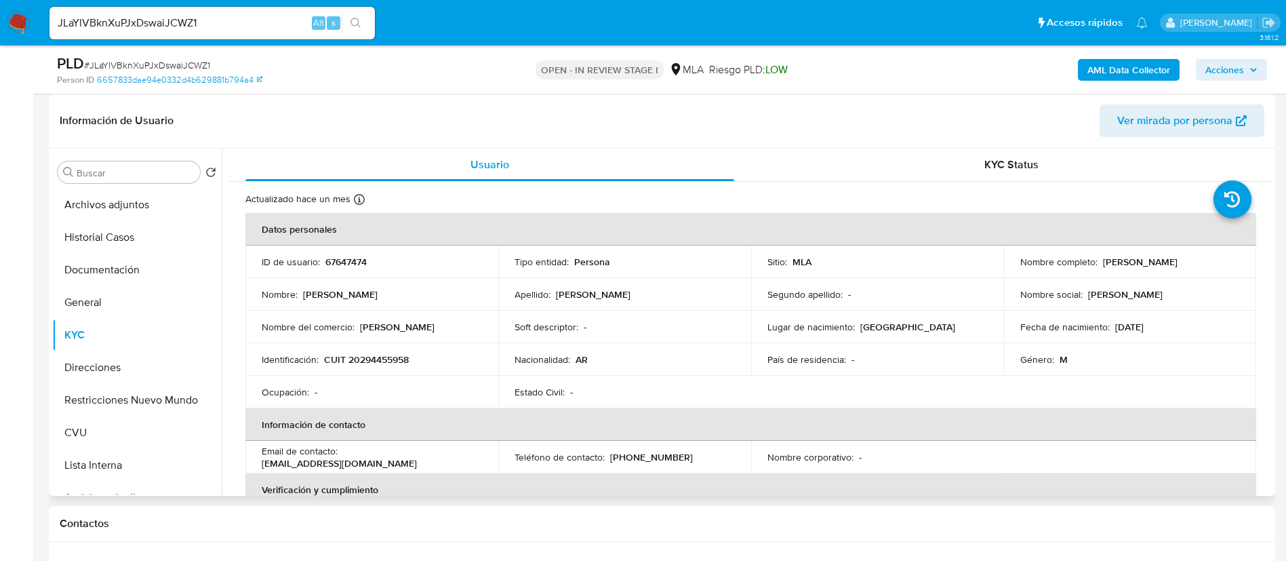
click at [357, 260] on p "67647474" at bounding box center [346, 262] width 41 height 12
copy p "67647474"
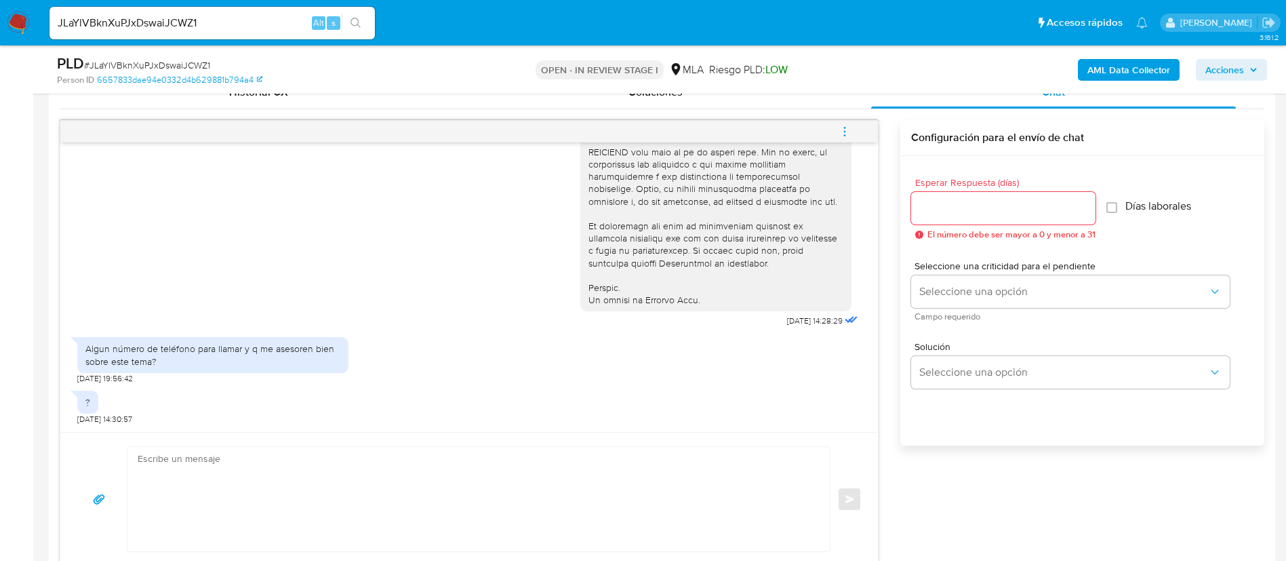
scroll to position [712, 0]
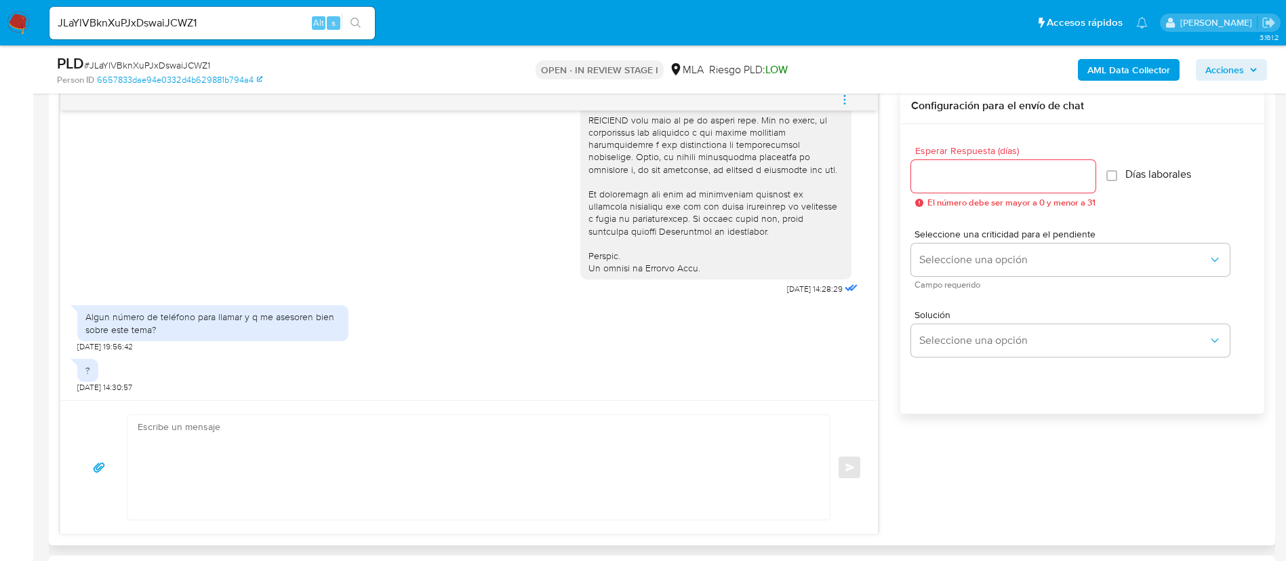
click at [613, 493] on textarea at bounding box center [475, 467] width 675 height 104
click at [210, 456] on textarea "Buenos [PERSON_NAME]. Las consultas realizadas por el requerimiento deberán ser…" at bounding box center [475, 467] width 675 height 104
click at [210, 455] on textarea "Buenos [PERSON_NAME]. Las consultas realizadas por el requerimiento deberán ser…" at bounding box center [475, 467] width 675 height 104
click at [432, 458] on textarea "Buenos [PERSON_NAME]. Las consultas por el requerimiento deberán ser efectuadas" at bounding box center [475, 467] width 675 height 104
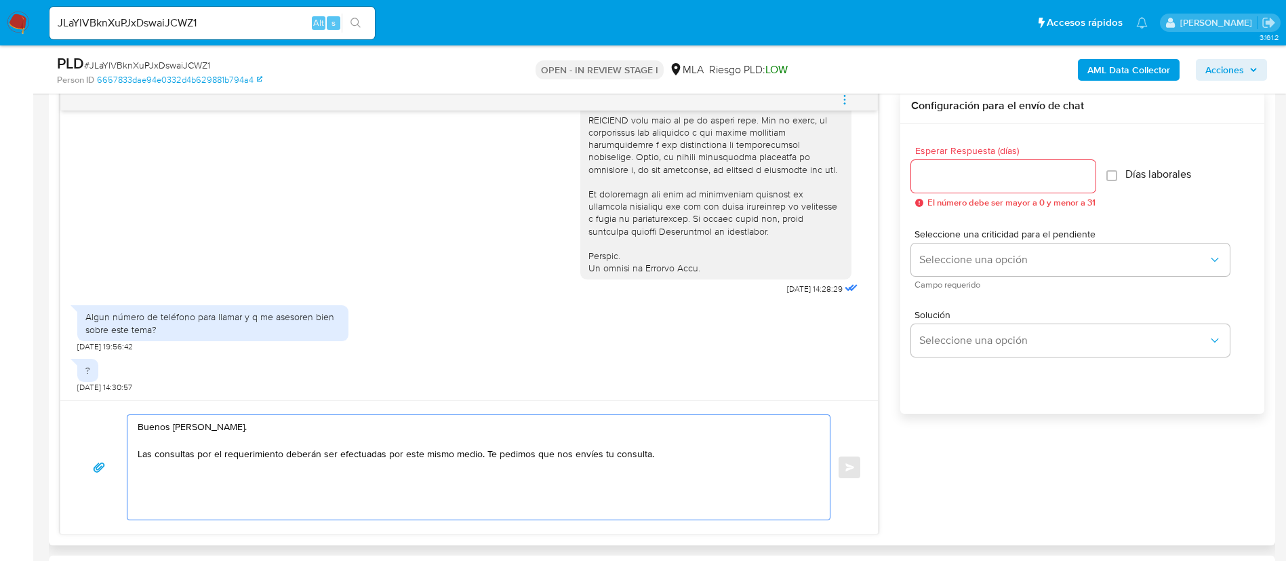
paste textarea "Queremos asegurarte que la información y documentación que nos proporciones no …"
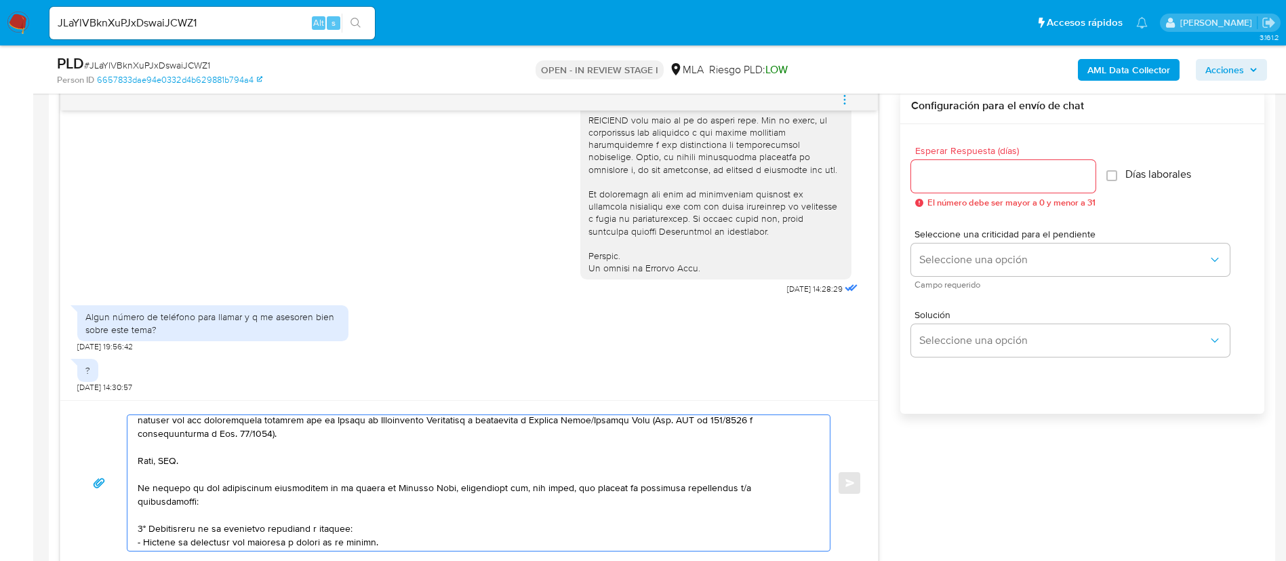
scroll to position [102, 0]
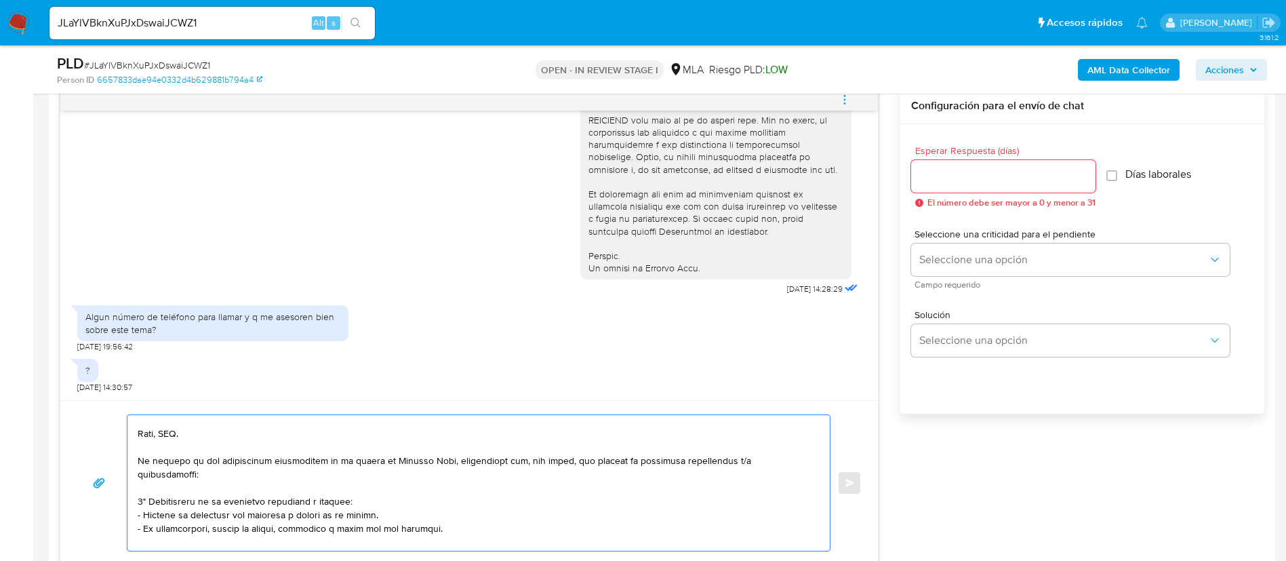
click at [170, 432] on textarea at bounding box center [475, 483] width 675 height 136
click at [170, 431] on textarea at bounding box center [475, 483] width 675 height 136
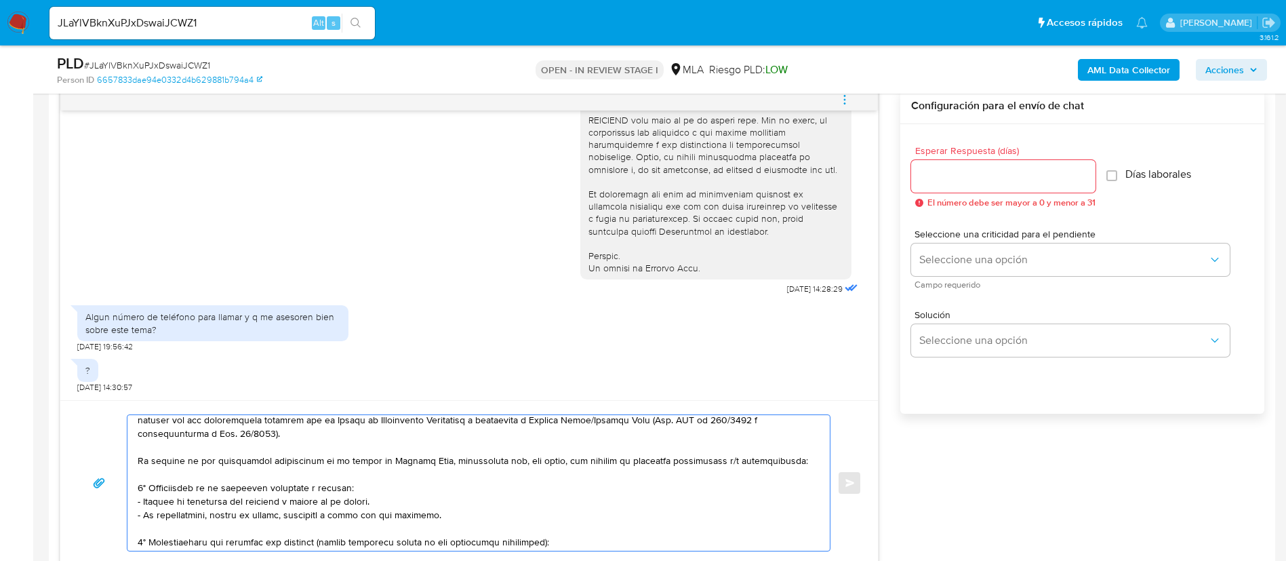
scroll to position [176, 0]
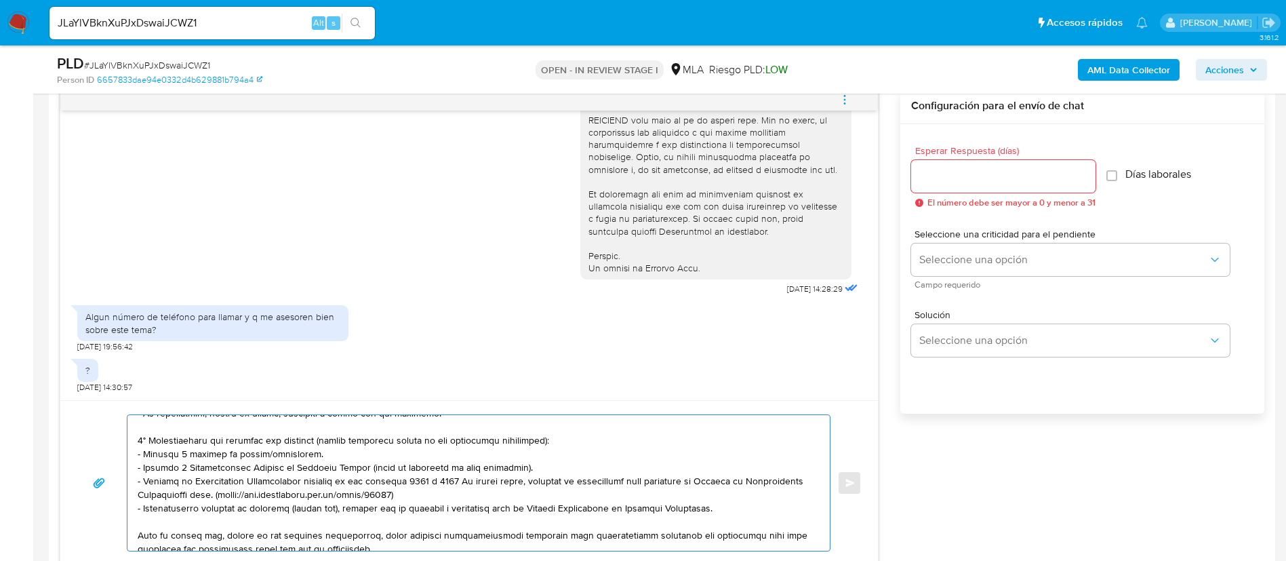
click at [243, 452] on textarea at bounding box center [475, 483] width 675 height 136
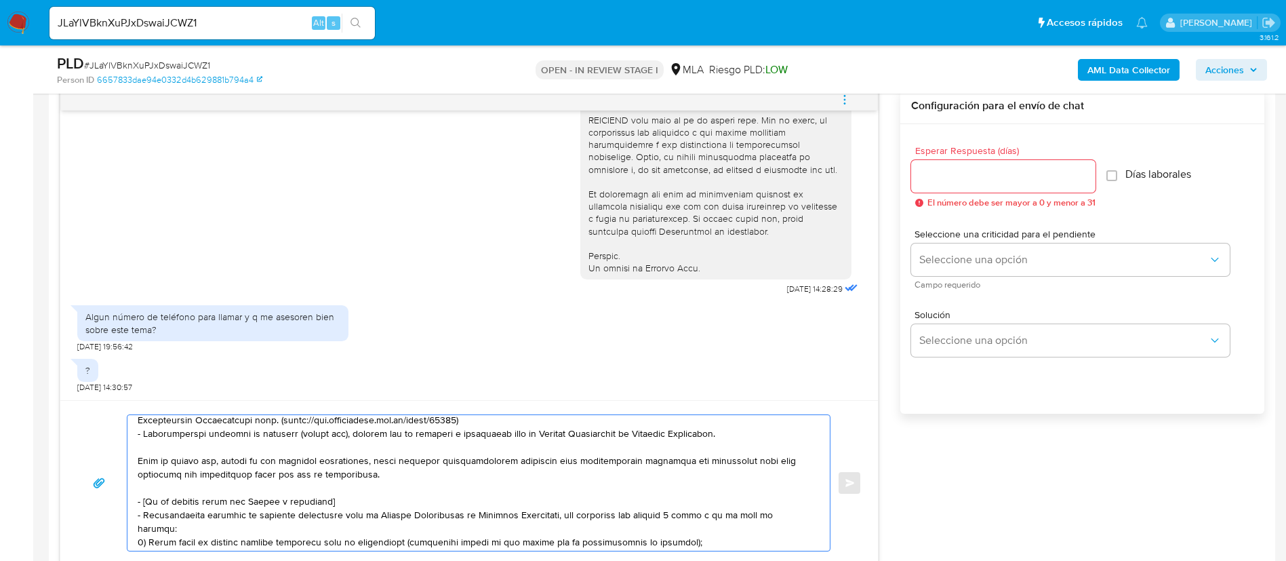
scroll to position [278, 0]
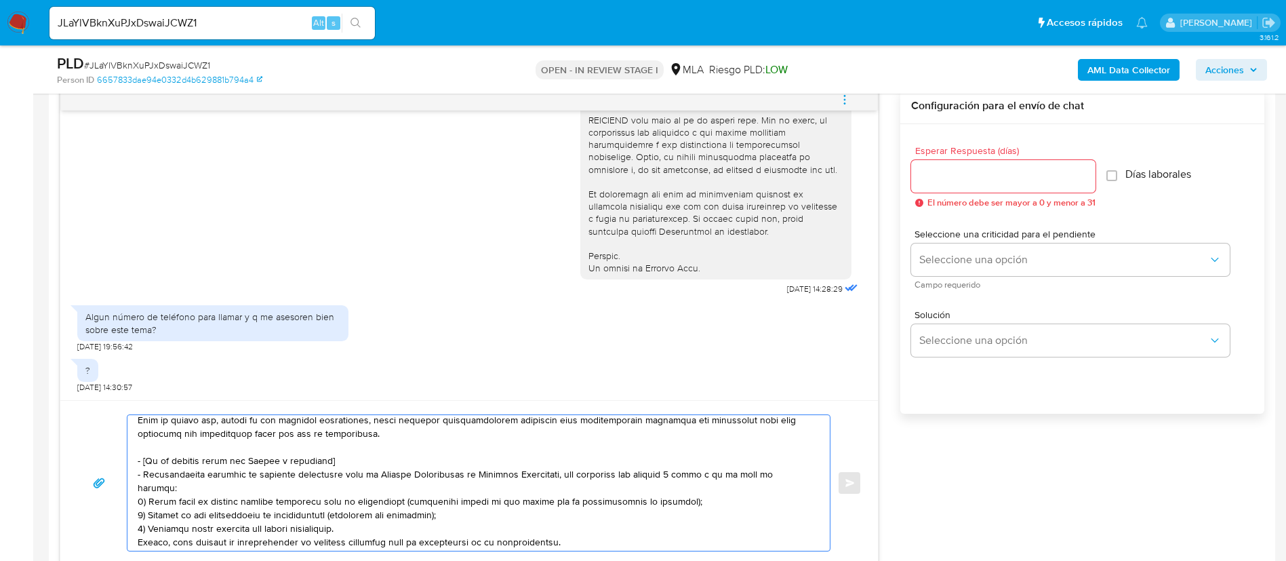
drag, startPoint x: 603, startPoint y: 526, endPoint x: 576, endPoint y: 446, distance: 83.9
click at [576, 446] on textarea at bounding box center [475, 483] width 675 height 136
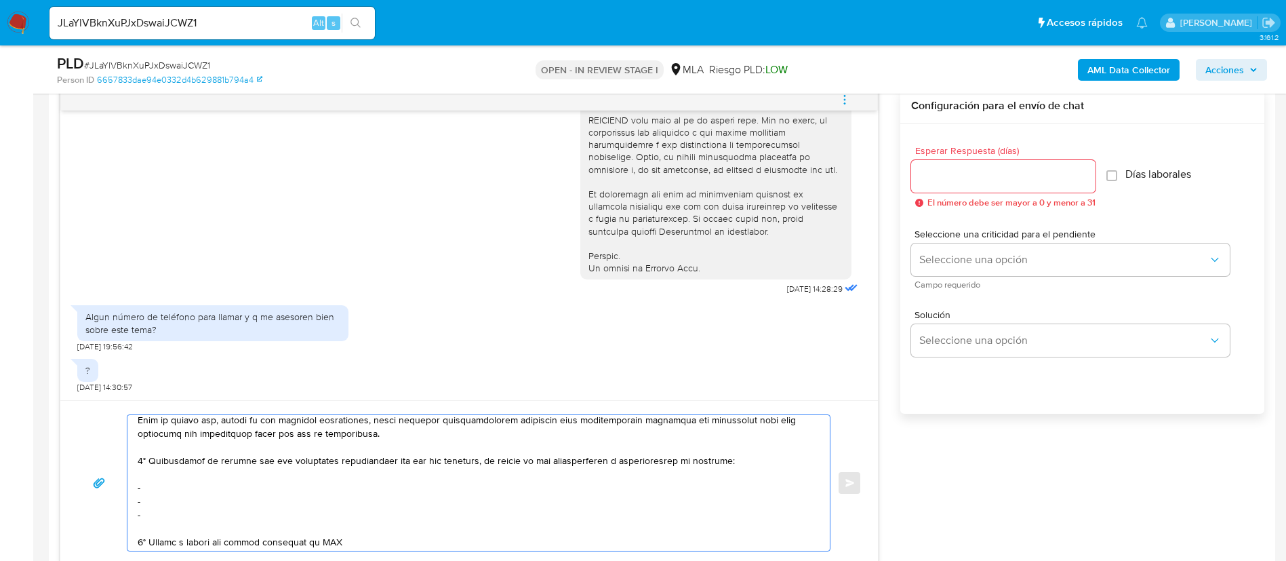
scroll to position [264, 0]
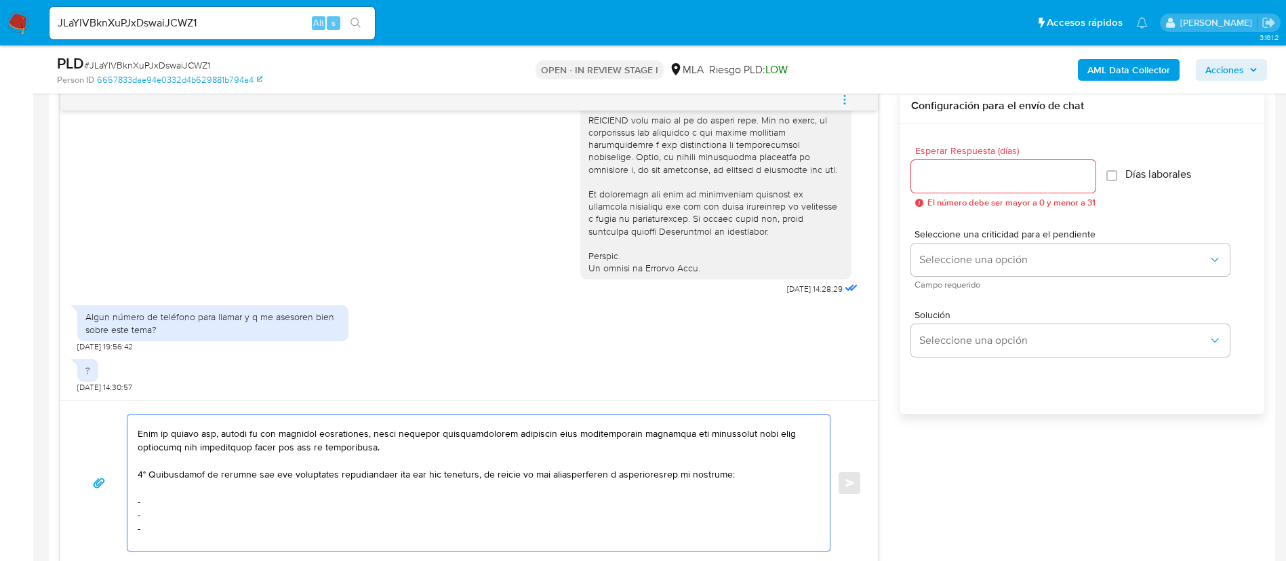
click at [197, 499] on textarea at bounding box center [475, 483] width 675 height 136
paste textarea "Jugadon - CUIT 30605979048"
drag, startPoint x: 177, startPoint y: 529, endPoint x: 164, endPoint y: 513, distance: 20.2
click at [164, 513] on textarea at bounding box center [475, 483] width 675 height 136
click at [182, 529] on textarea at bounding box center [475, 483] width 675 height 136
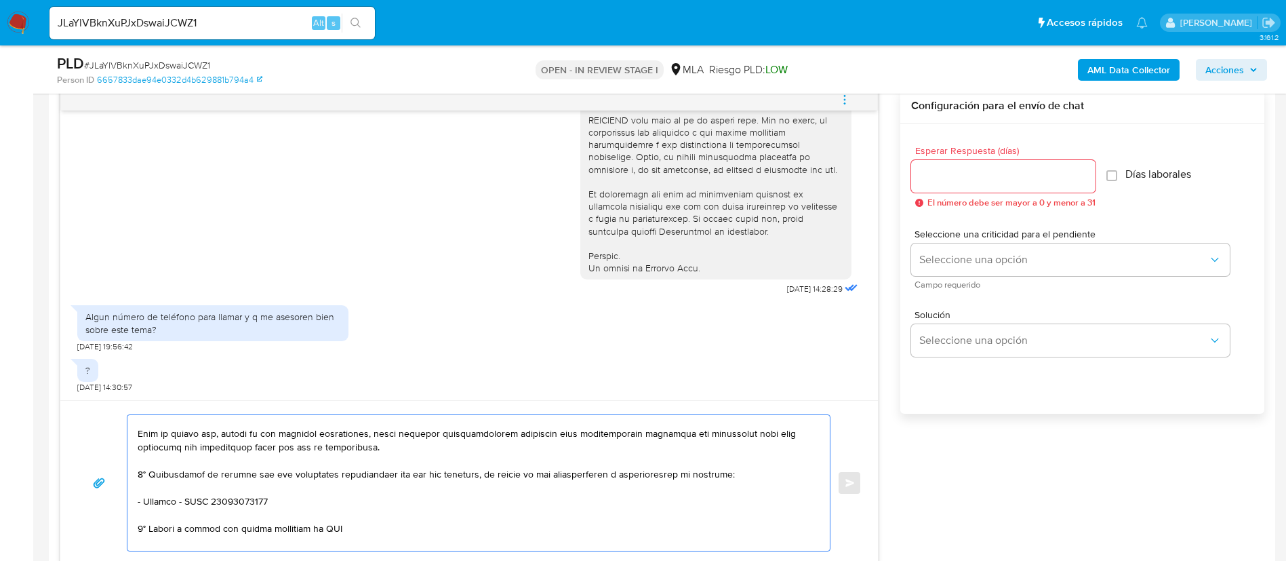
click at [182, 529] on textarea at bounding box center [475, 483] width 675 height 136
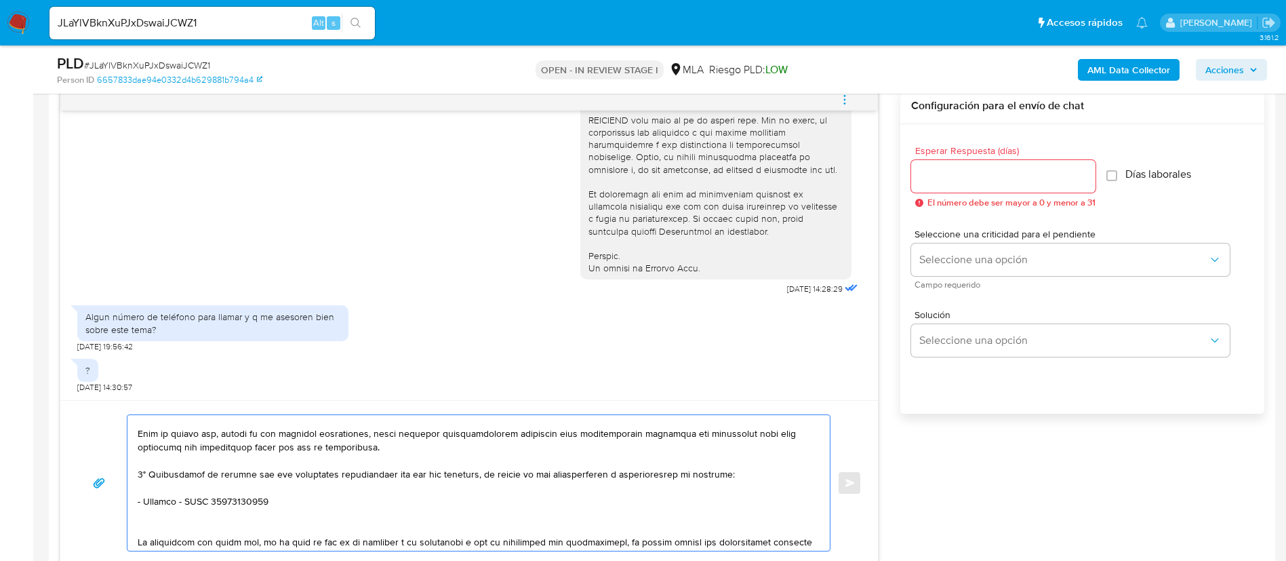
click at [395, 498] on textarea at bounding box center [475, 483] width 675 height 136
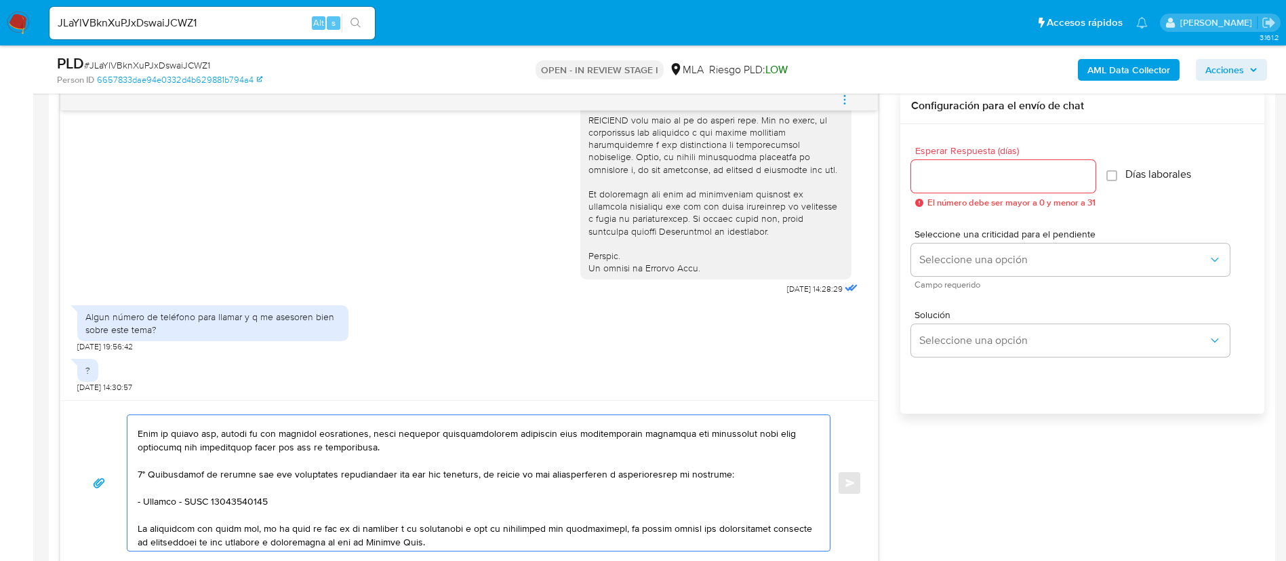
scroll to position [366, 0]
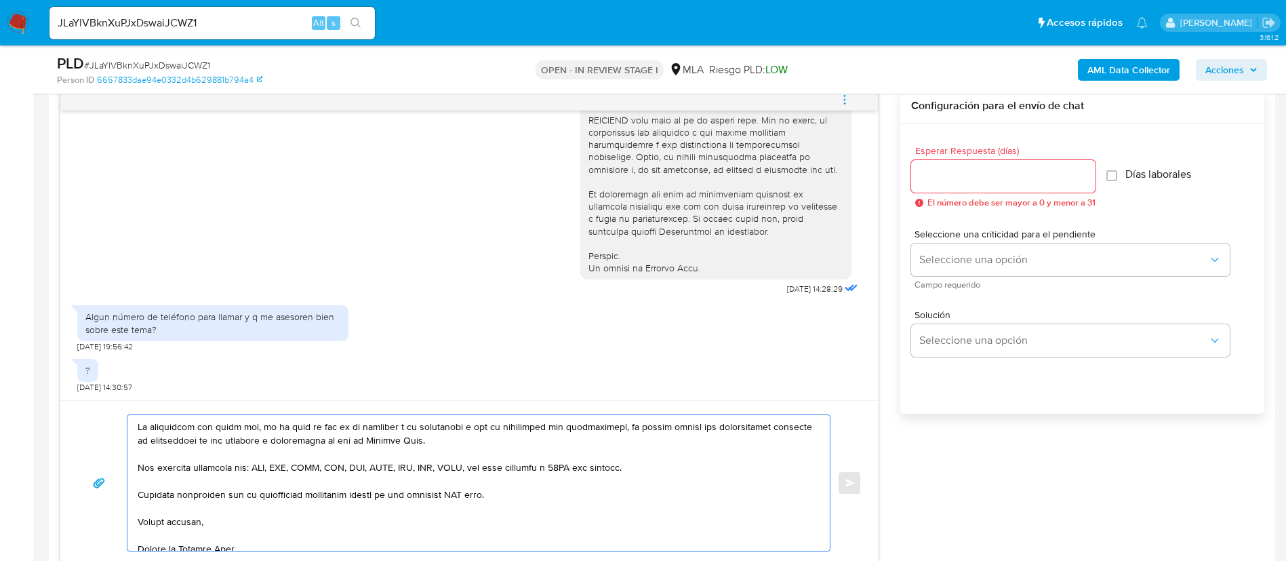
click at [458, 490] on textarea at bounding box center [475, 483] width 675 height 136
type textarea "Loremi dolo, Sitam. Con adipiscin eli se doeiusmodtemp incidid utl etdolorema a…"
click at [971, 175] on input "Esperar Respuesta (días)" at bounding box center [1003, 176] width 184 height 18
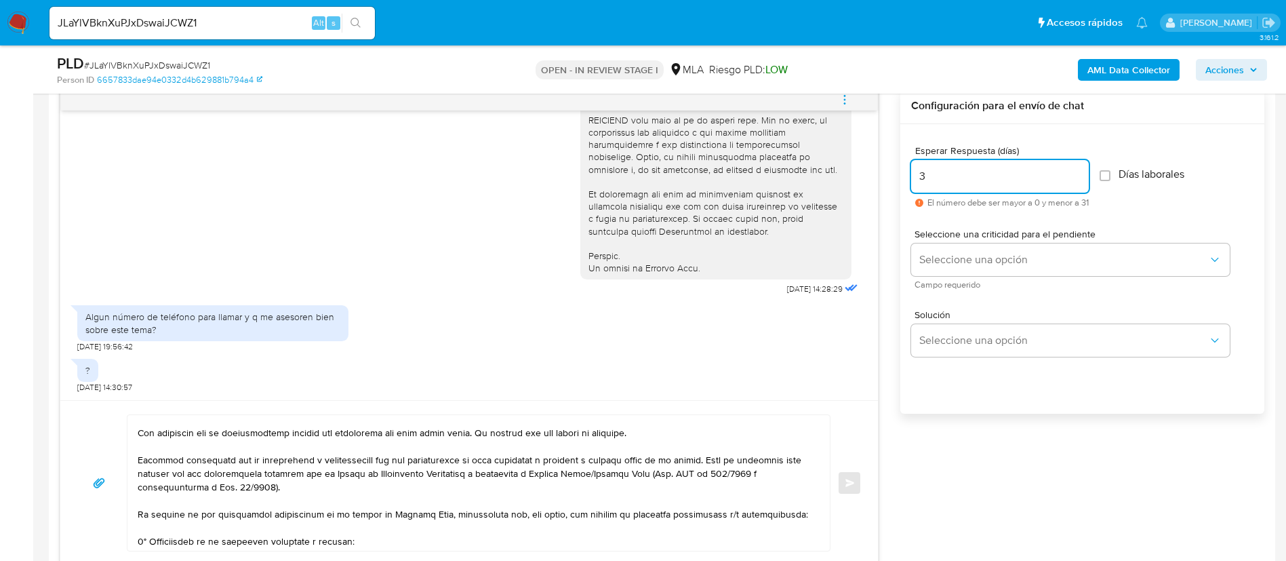
scroll to position [0, 0]
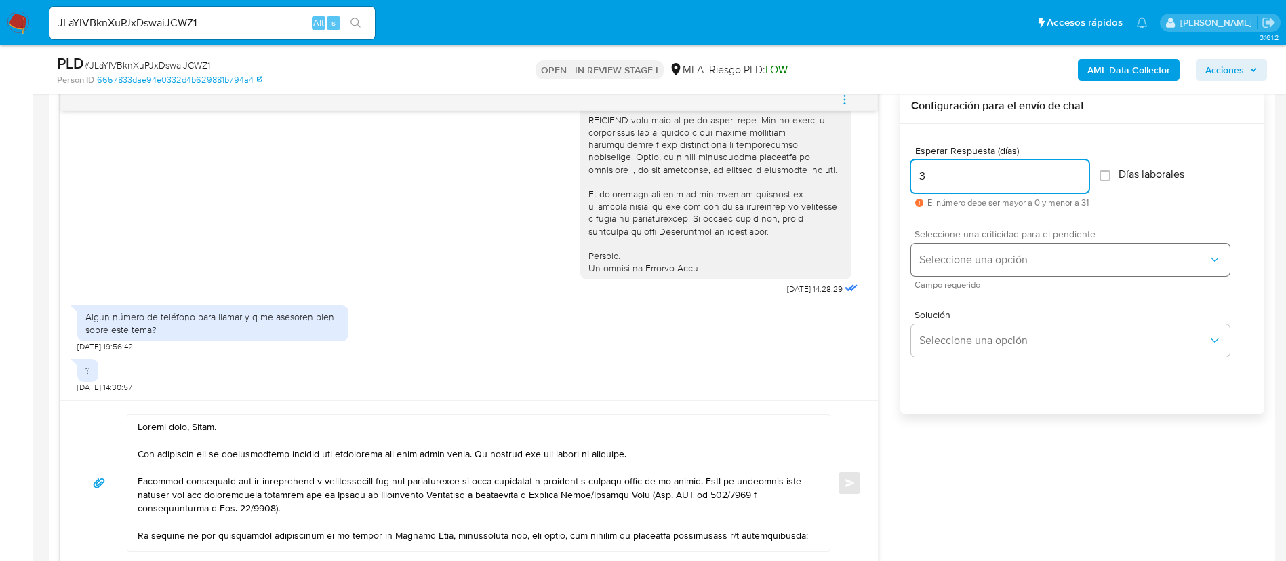
type input "3"
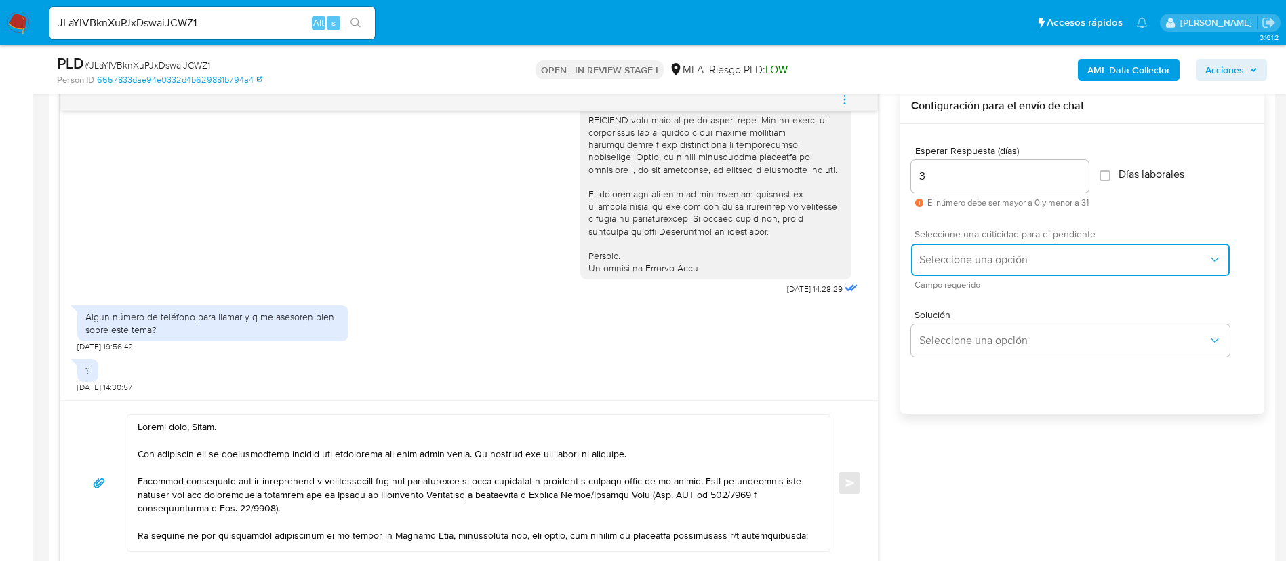
click at [956, 262] on span "Seleccione una opción" at bounding box center [1064, 260] width 289 height 14
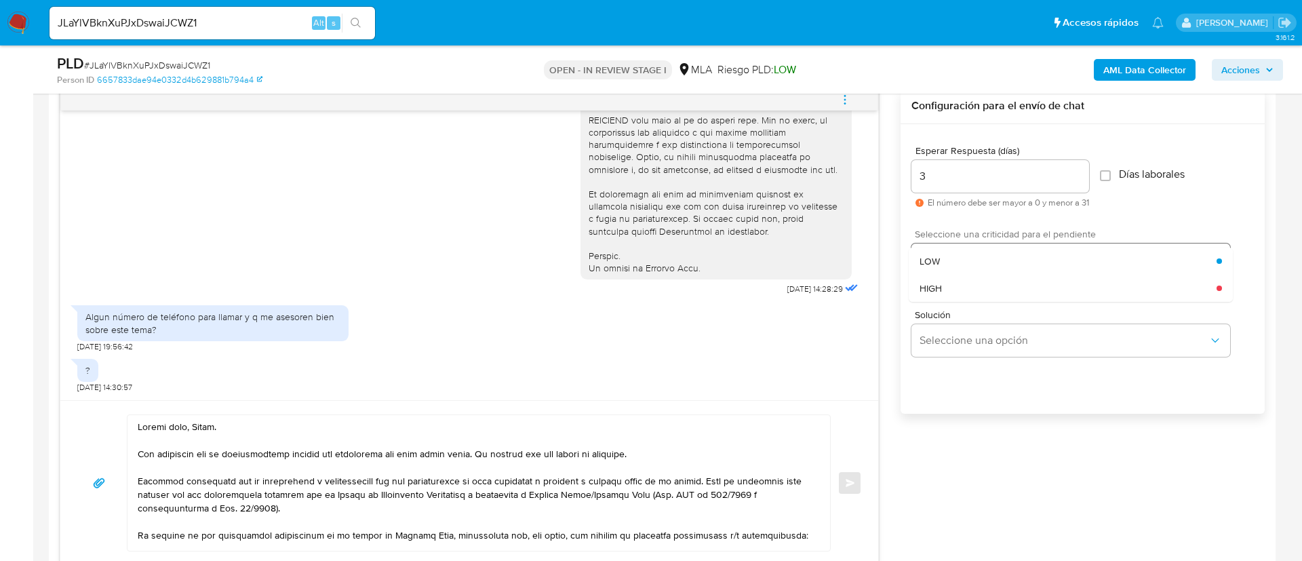
click at [958, 269] on div "LOW" at bounding box center [1068, 261] width 297 height 27
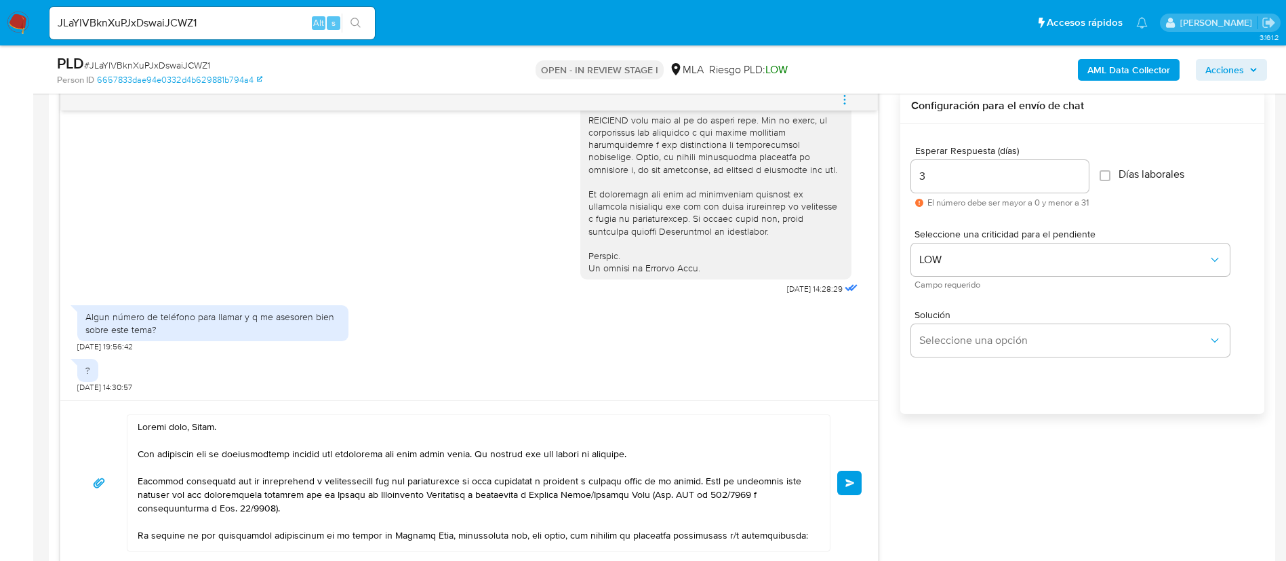
click at [845, 483] on button "Enviar" at bounding box center [849, 483] width 24 height 24
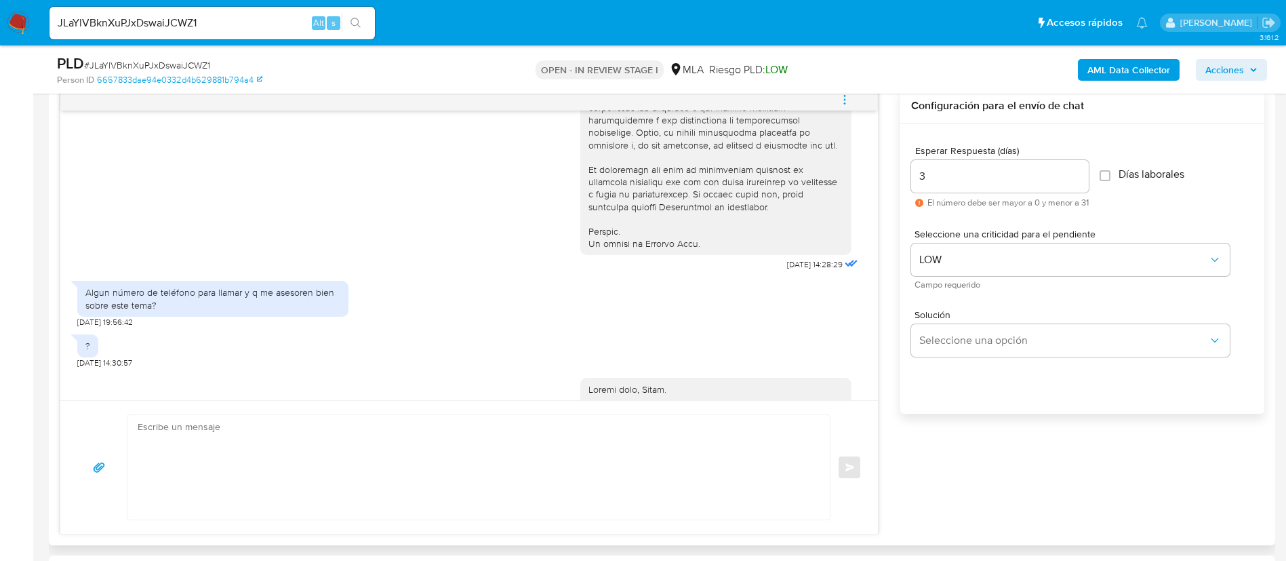
scroll to position [1365, 0]
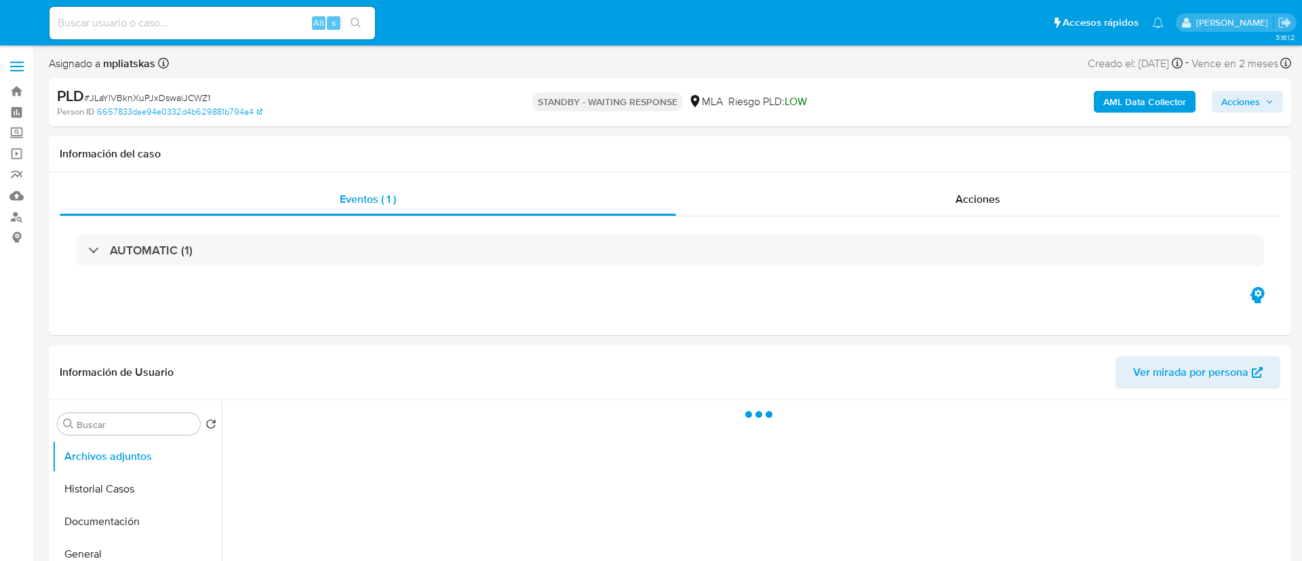
select select "10"
